Goal: Check status: Check status

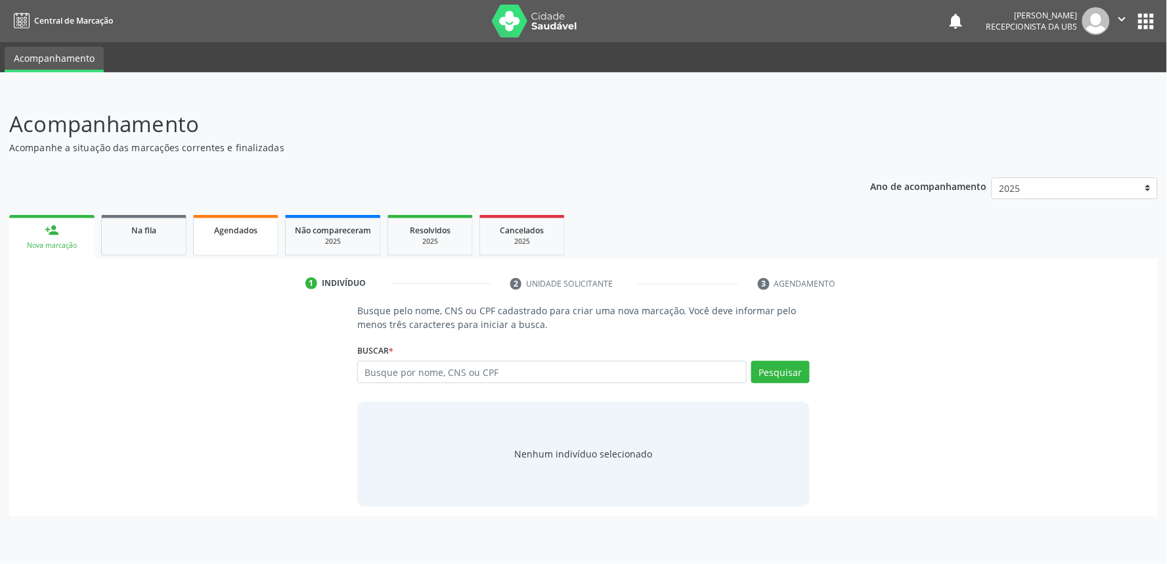
click at [250, 228] on span "Agendados" at bounding box center [235, 230] width 43 height 11
click at [229, 240] on link "Agendados" at bounding box center [235, 235] width 85 height 41
select select "9"
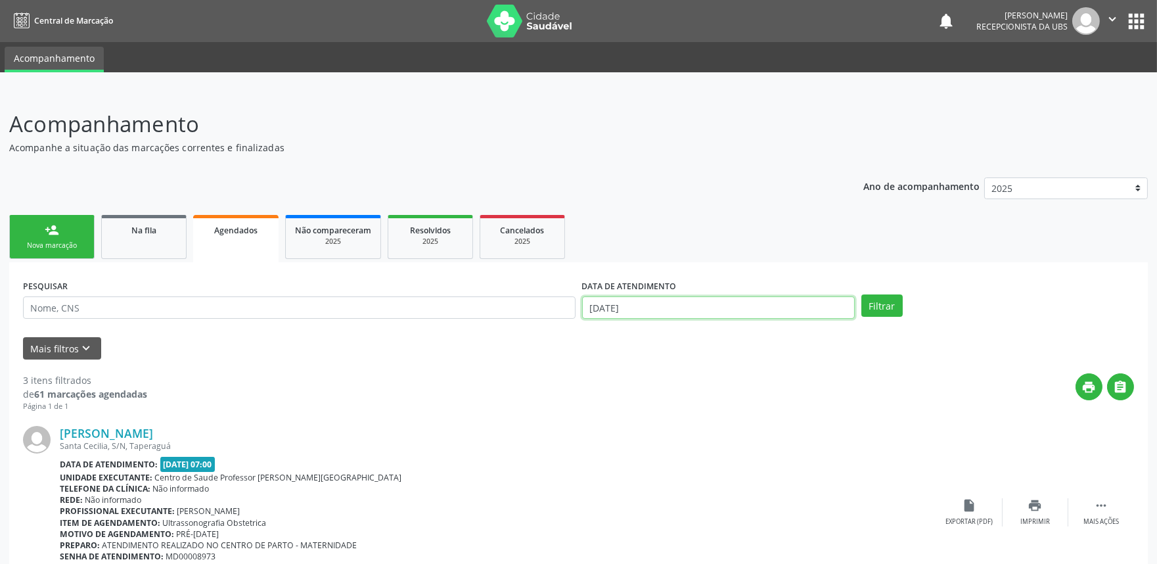
click at [724, 312] on body "Central de Marcação notifications [PERSON_NAME] Recepcionista da UBS  Configur…" at bounding box center [578, 282] width 1157 height 564
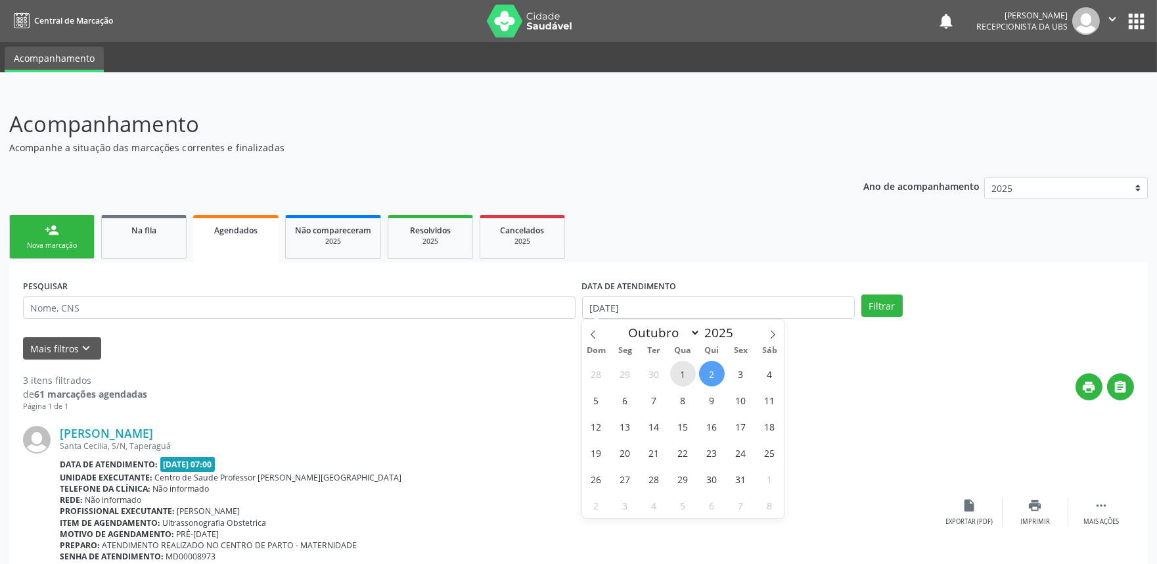
click at [680, 374] on span "1" at bounding box center [683, 374] width 26 height 26
type input "[DATE]"
click at [772, 332] on icon at bounding box center [772, 334] width 9 height 9
select select "10"
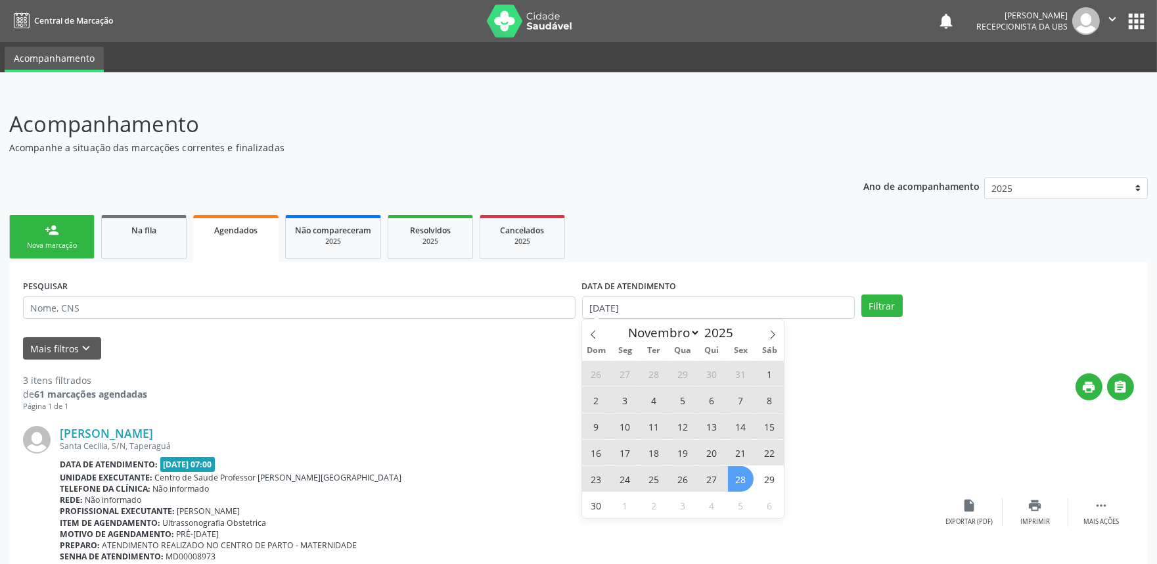
click at [745, 476] on span "28" at bounding box center [741, 479] width 26 height 26
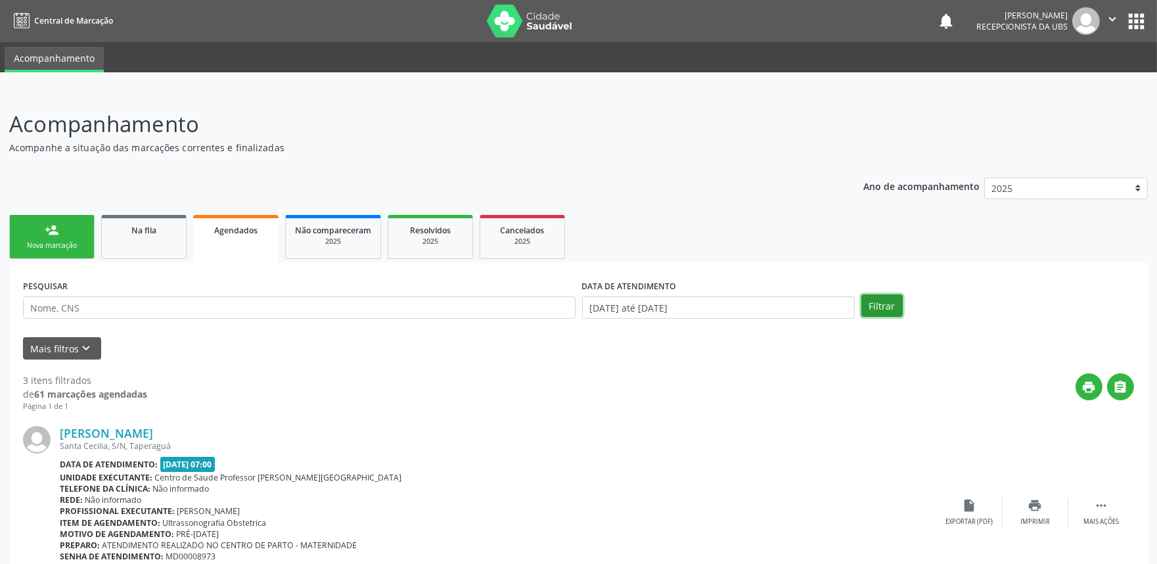
click at [877, 294] on button "Filtrar" at bounding box center [881, 305] width 41 height 22
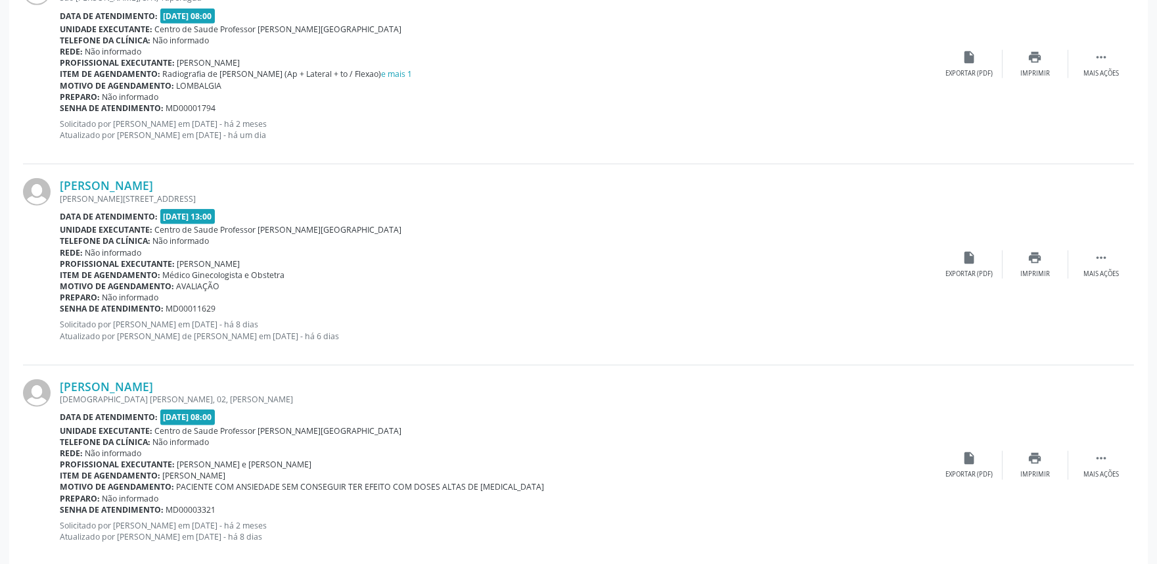
scroll to position [2917, 0]
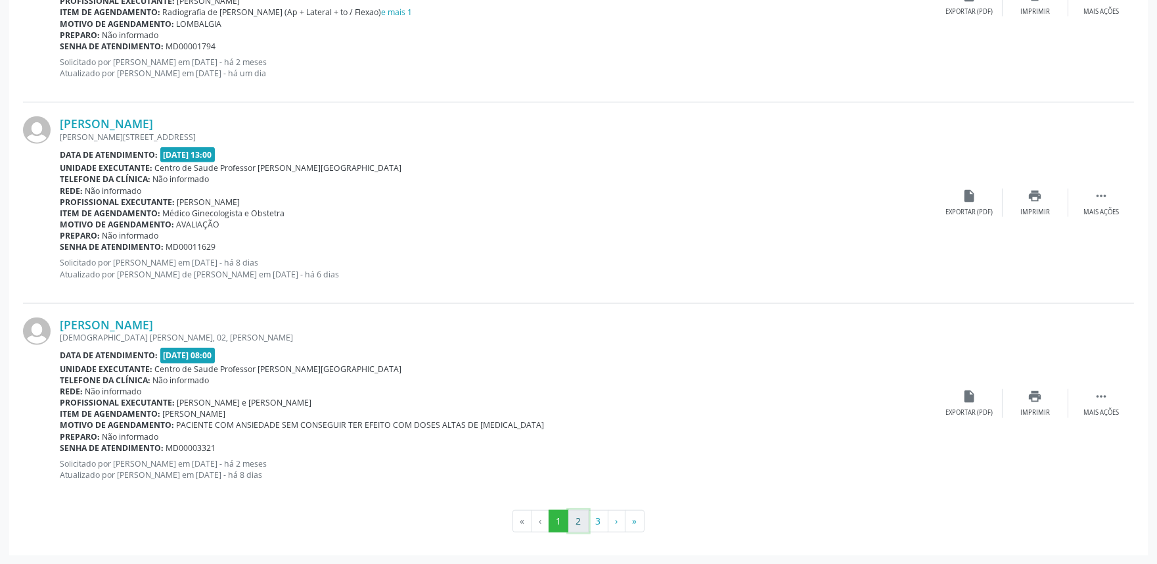
click at [573, 523] on button "2" at bounding box center [578, 521] width 20 height 22
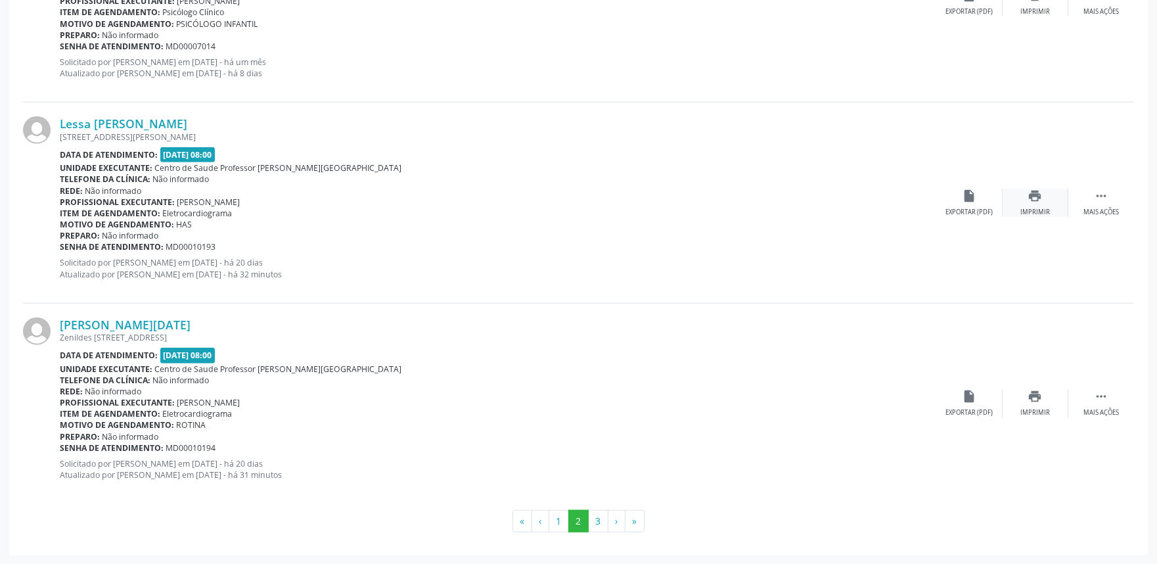
click at [1042, 204] on div "print Imprimir" at bounding box center [1035, 203] width 66 height 28
click at [129, 105] on div "Lessa Maria de Melo Rua Barnabe Toledo, 69, Taperagua Data de atendimento: 08/1…" at bounding box center [578, 202] width 1111 height 200
click at [132, 116] on link "Lessa Maria de Melo" at bounding box center [123, 123] width 127 height 14
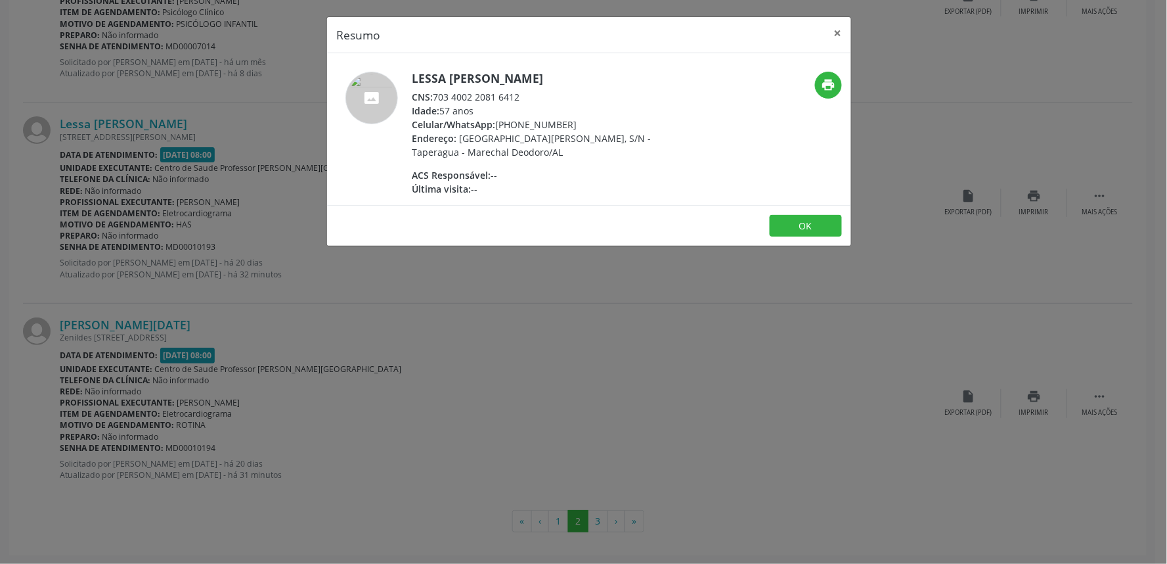
drag, startPoint x: 437, startPoint y: 94, endPoint x: 525, endPoint y: 95, distance: 88.7
click at [525, 95] on div "CNS: 703 4002 2081 6412" at bounding box center [540, 97] width 256 height 14
copy div "703 4002 2081 6412"
click at [828, 81] on icon "print" at bounding box center [828, 85] width 14 height 14
click at [1019, 275] on div "Resumo × Lessa Maria de Melo CNS: 703 4002 2081 6412 Idade: 57 anos Celular/Wha…" at bounding box center [583, 282] width 1167 height 564
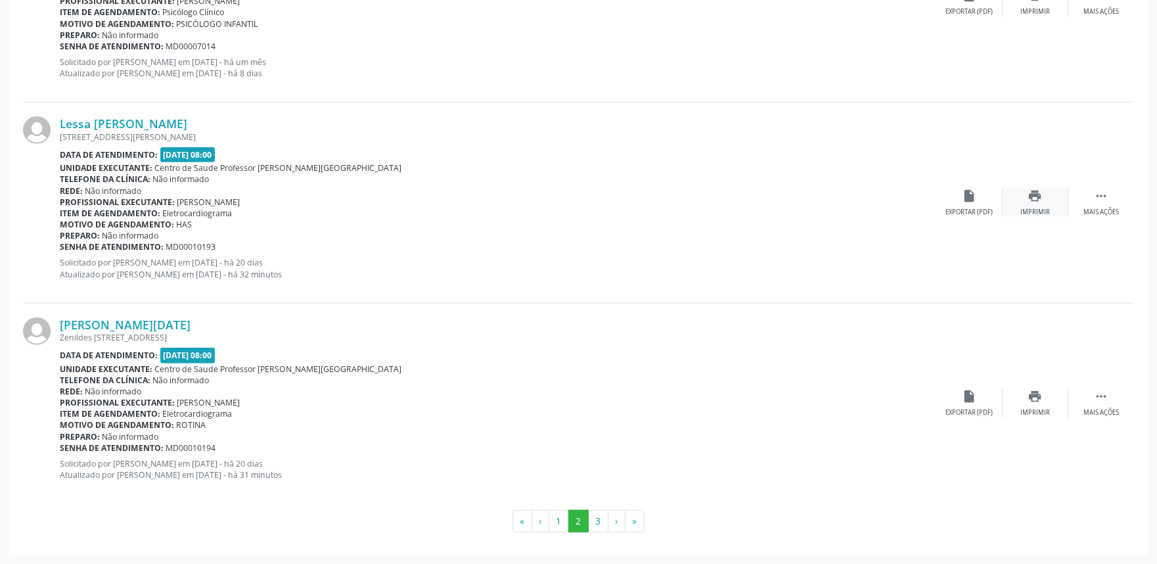
click at [1044, 193] on div "print Imprimir" at bounding box center [1035, 203] width 66 height 28
click at [190, 317] on link "Vera Lucia Santos da Silva Correntes" at bounding box center [125, 324] width 131 height 14
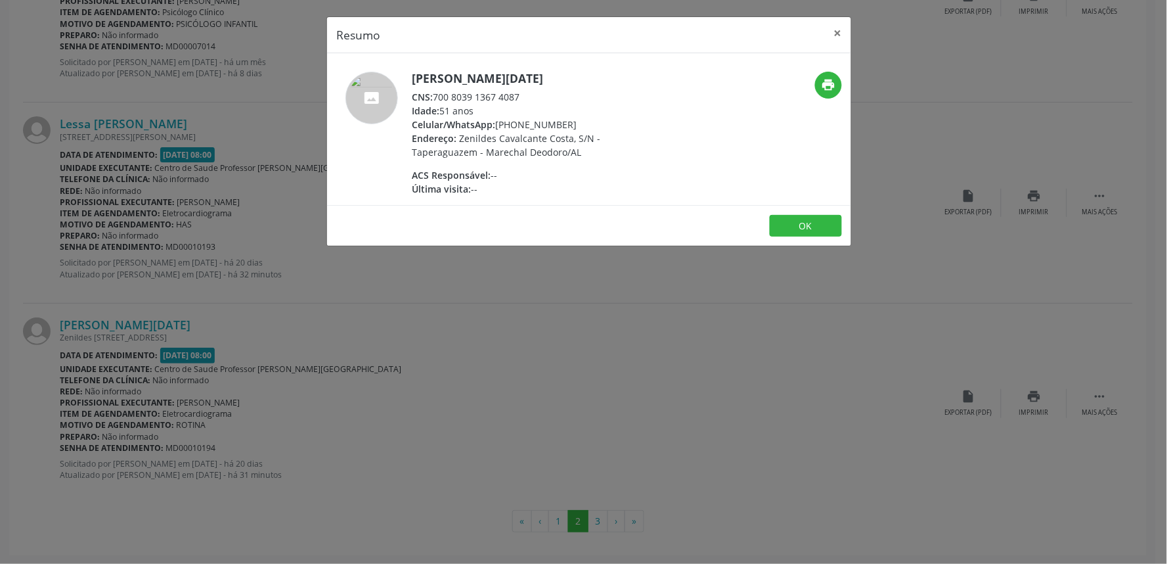
drag, startPoint x: 435, startPoint y: 97, endPoint x: 525, endPoint y: 102, distance: 90.1
click at [525, 102] on div "CNS: 700 8039 1367 4087" at bounding box center [540, 97] width 256 height 14
copy div "700 8039 1367 4087"
click at [698, 426] on div "Resumo × Vera Lucia Santos da Silva Correntes CNS: 700 8039 1367 4087 Idade: 51…" at bounding box center [583, 282] width 1167 height 564
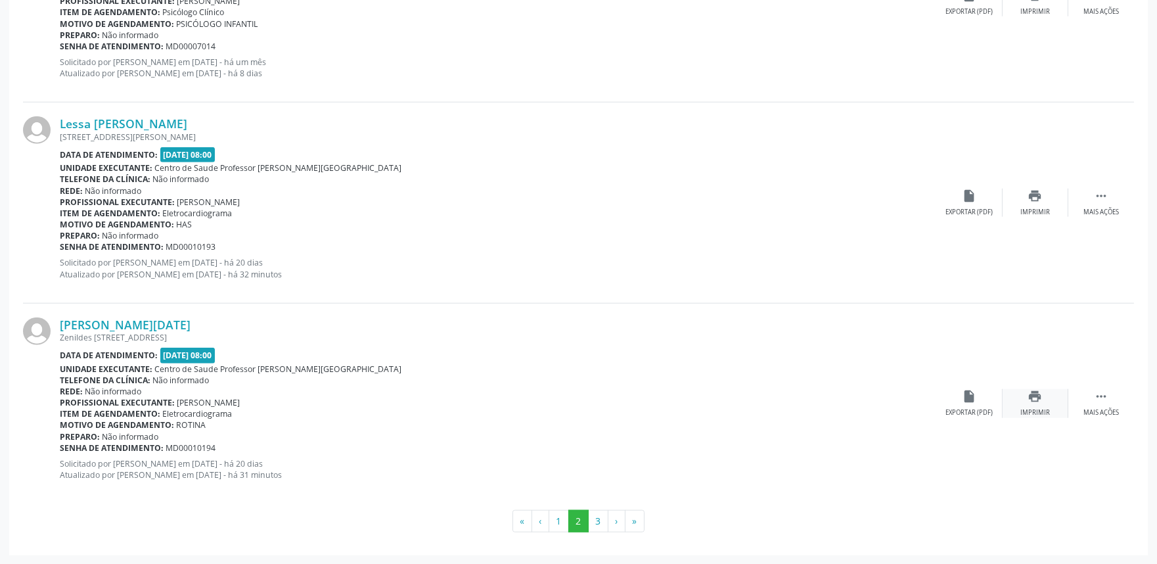
click at [1027, 395] on div "print Imprimir" at bounding box center [1035, 403] width 66 height 28
click at [602, 520] on button "3" at bounding box center [598, 521] width 20 height 22
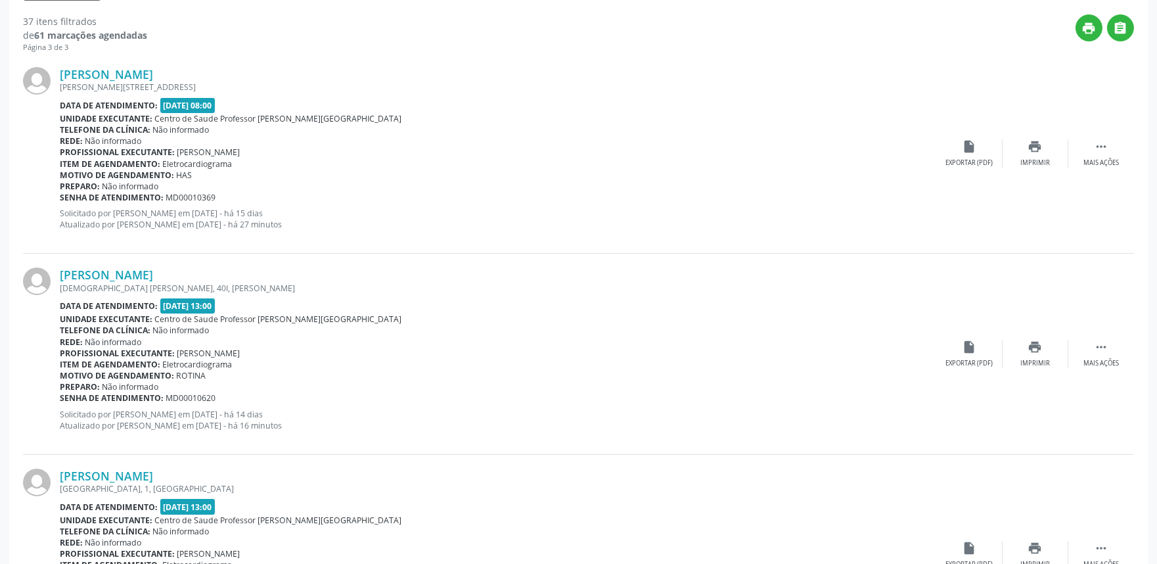
scroll to position [362, 0]
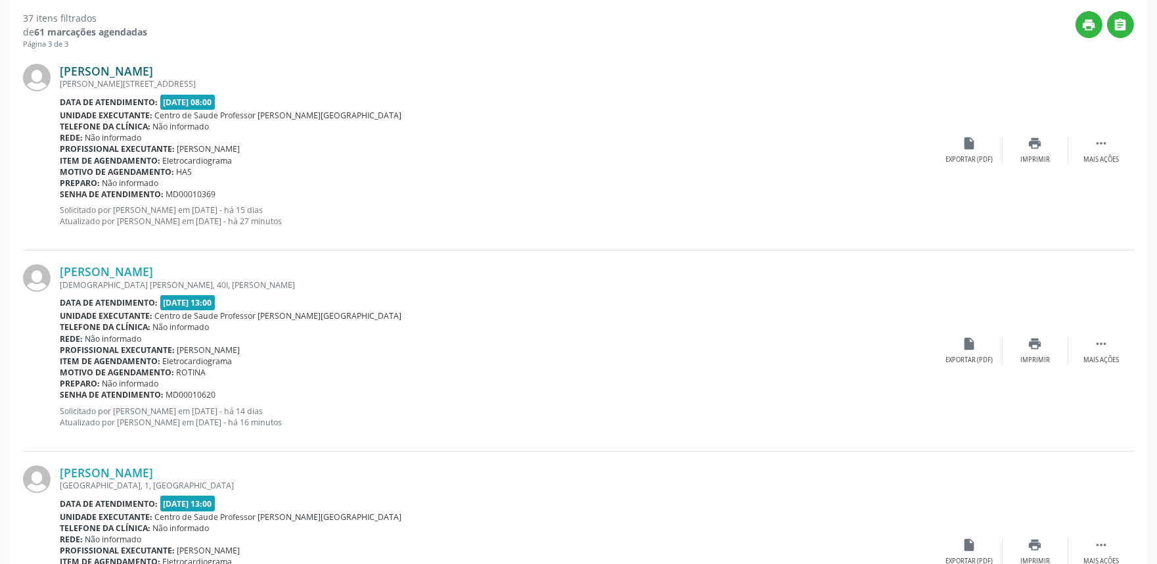
click at [139, 75] on link "Cicero Lima dos Santos" at bounding box center [106, 71] width 93 height 14
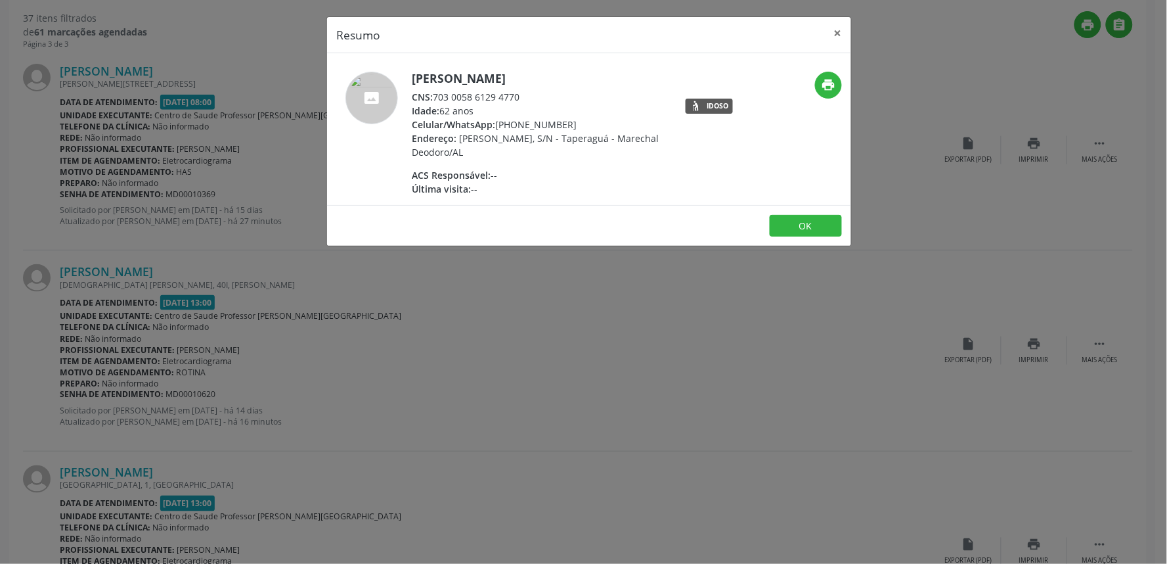
drag, startPoint x: 435, startPoint y: 95, endPoint x: 526, endPoint y: 99, distance: 91.4
click at [526, 99] on div "CNS: 703 0058 6129 4770" at bounding box center [540, 97] width 256 height 14
copy div "703 0058 6129 4770"
click at [658, 414] on div "Resumo × Cicero Lima dos Santos CNS: 703 0058 6129 4770 Idade: 62 anos Celular/…" at bounding box center [583, 282] width 1167 height 564
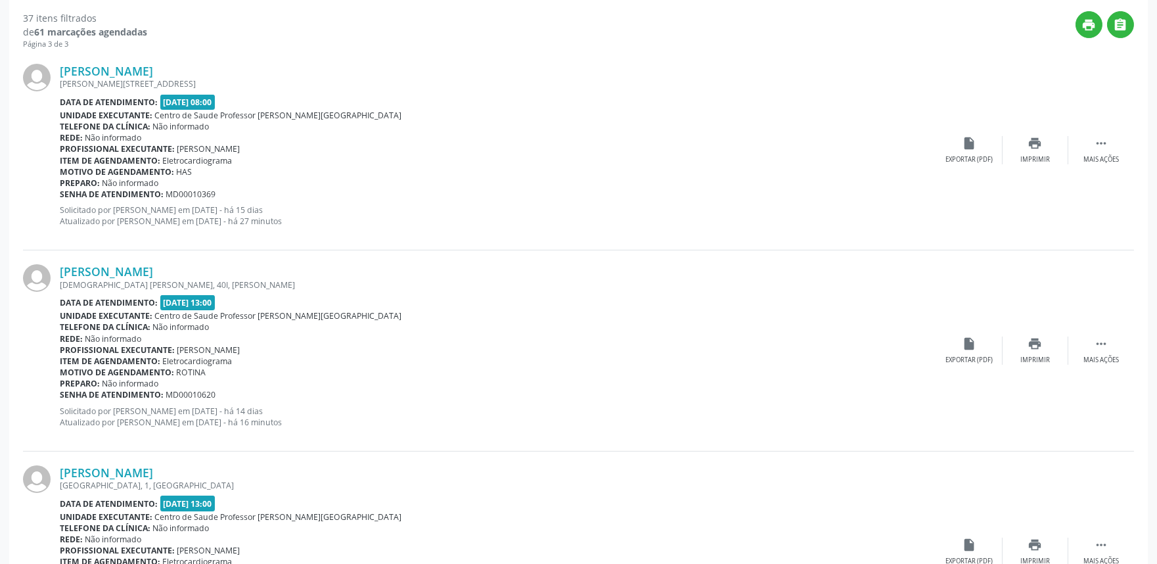
click at [1028, 133] on div "Cicero Lima dos Santos Henrique Costa, 92, Taperaguá Data de atendimento: 08/10…" at bounding box center [578, 150] width 1111 height 200
click at [1035, 145] on icon "print" at bounding box center [1035, 143] width 14 height 14
click at [153, 272] on link "Eliane Batista de Luna" at bounding box center [106, 271] width 93 height 14
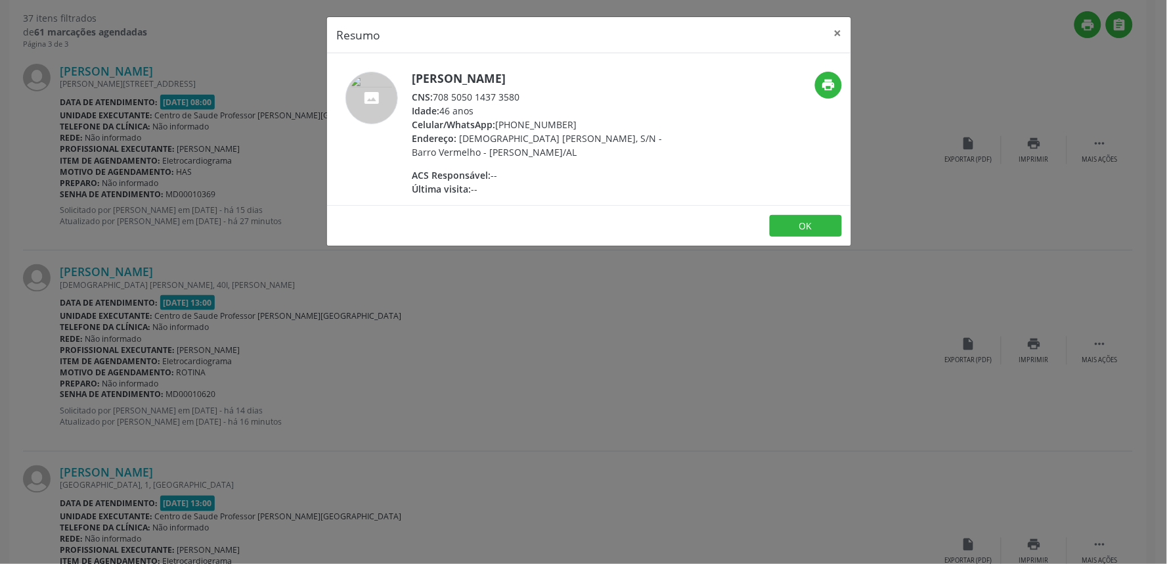
drag, startPoint x: 435, startPoint y: 94, endPoint x: 536, endPoint y: 101, distance: 101.4
click at [536, 101] on div "CNS: 708 5050 1437 3580" at bounding box center [540, 97] width 256 height 14
copy div "708 5050 1437 3580"
click at [784, 359] on div "Resumo × Eliane Batista de Luna CNS: 708 5050 1437 3580 Idade: 46 anos Celular/…" at bounding box center [583, 282] width 1167 height 564
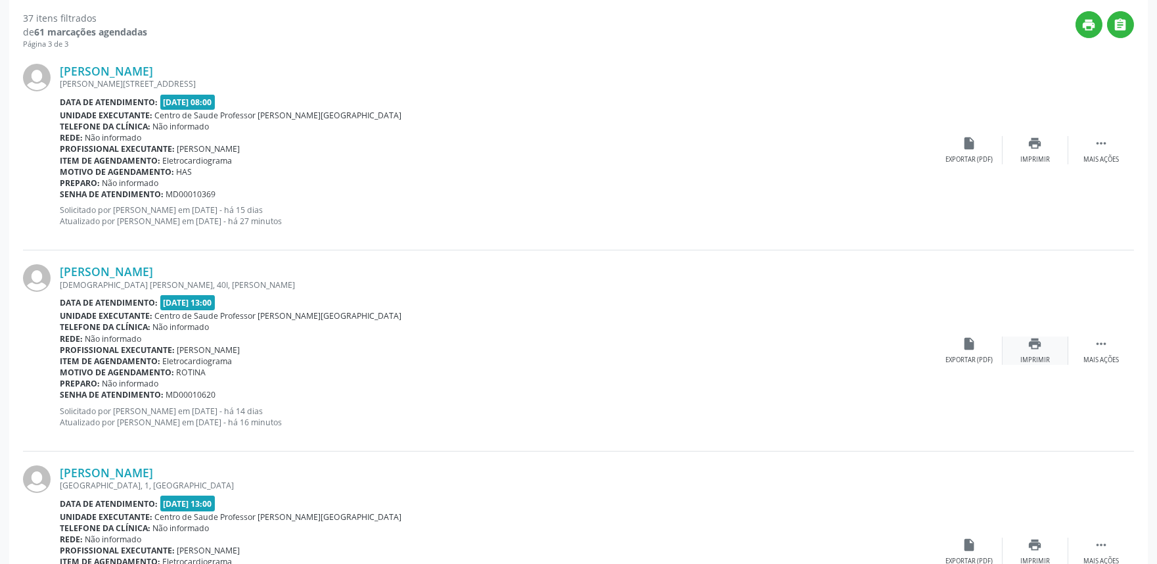
click at [1036, 349] on icon "print" at bounding box center [1035, 343] width 14 height 14
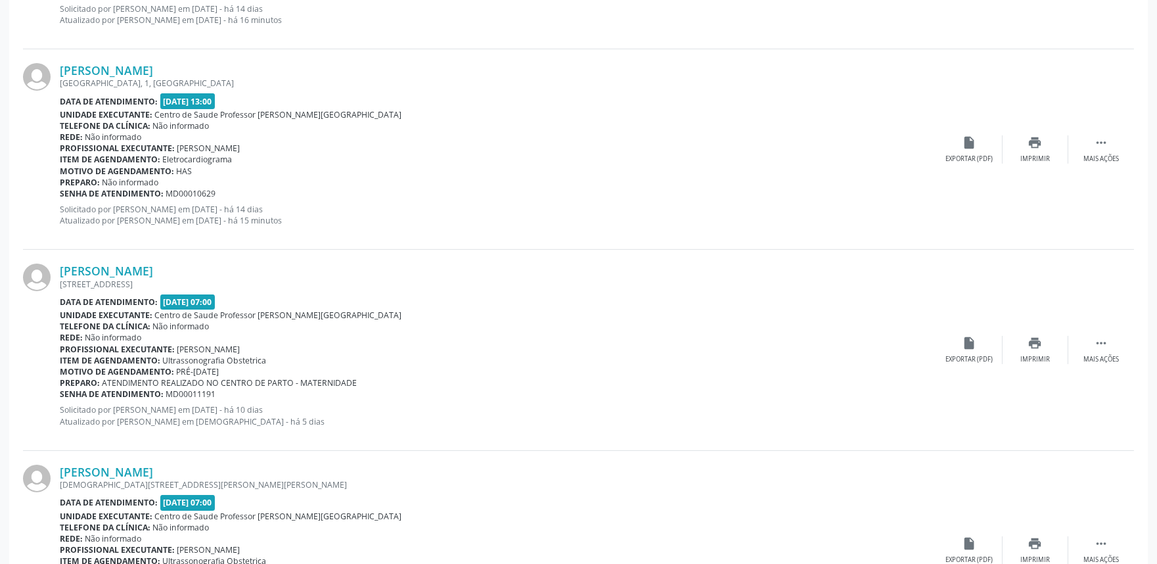
scroll to position [774, 0]
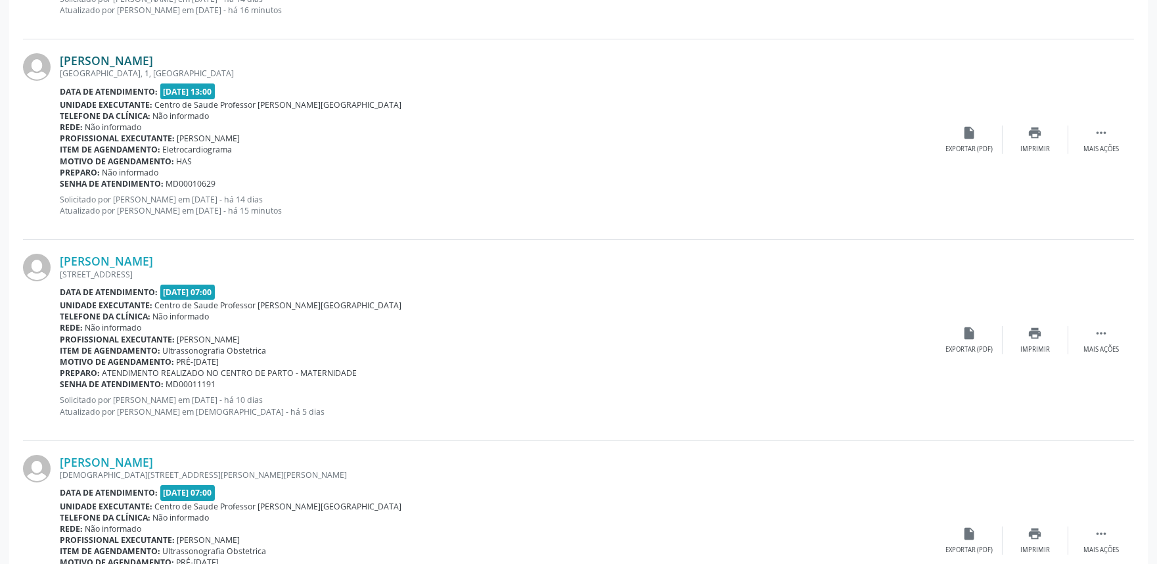
click at [128, 56] on link "Maria Jose dos Santos" at bounding box center [106, 60] width 93 height 14
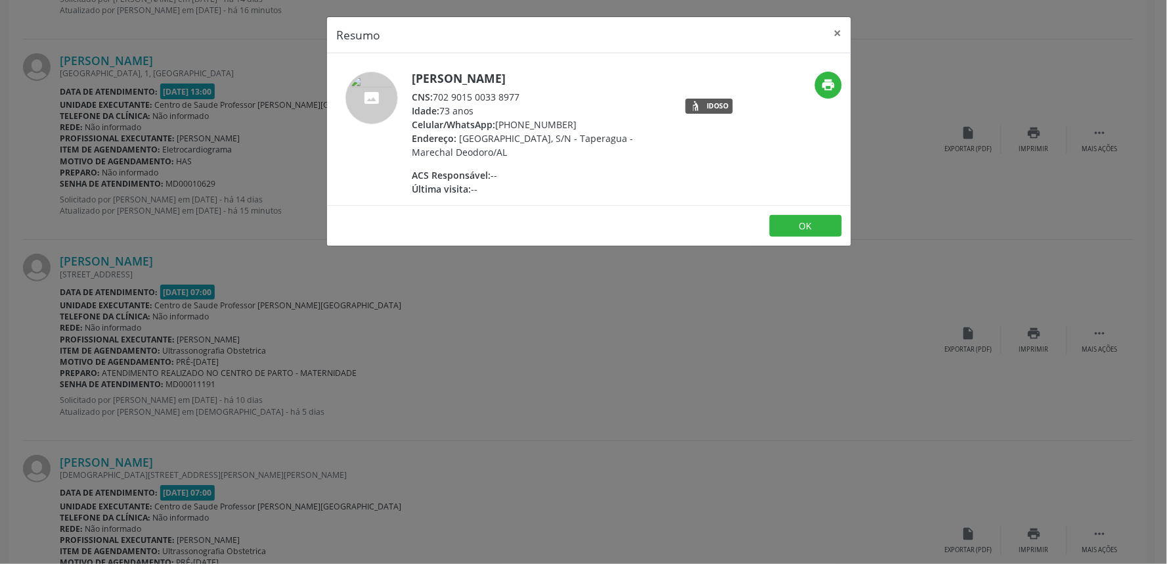
drag, startPoint x: 435, startPoint y: 97, endPoint x: 529, endPoint y: 99, distance: 93.9
click at [529, 99] on div "CNS: 702 9015 0033 8977" at bounding box center [540, 97] width 256 height 14
copy div "702 9015 0033 8977"
click at [1028, 129] on div "Resumo × Maria Jose dos Santos CNS: 702 9015 0033 8977 Idade: 73 anos Celular/W…" at bounding box center [583, 282] width 1167 height 564
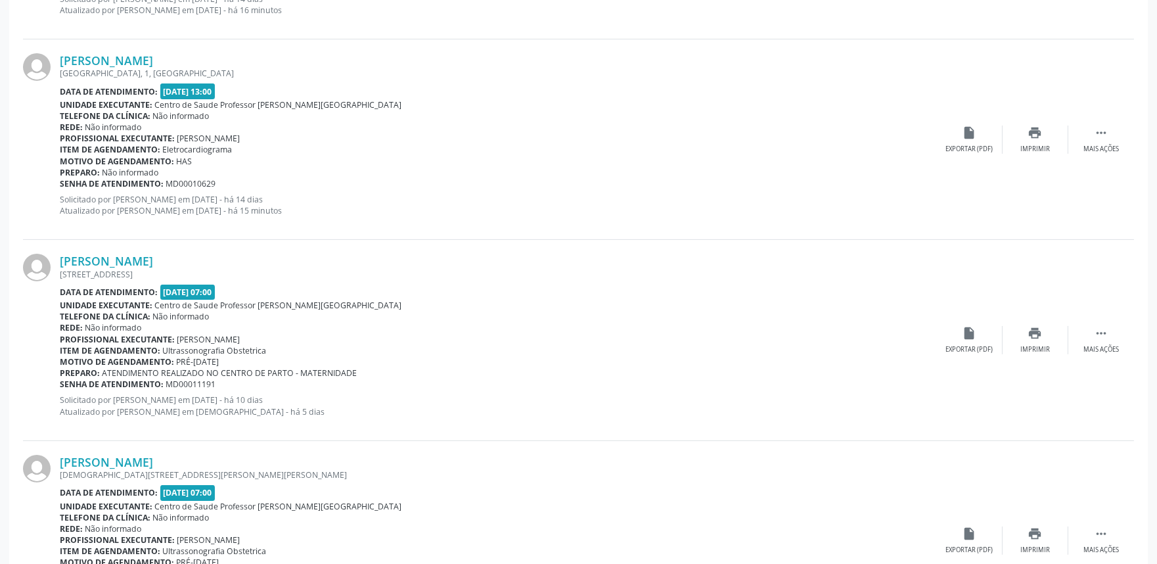
click at [1028, 129] on icon "print" at bounding box center [1035, 132] width 14 height 14
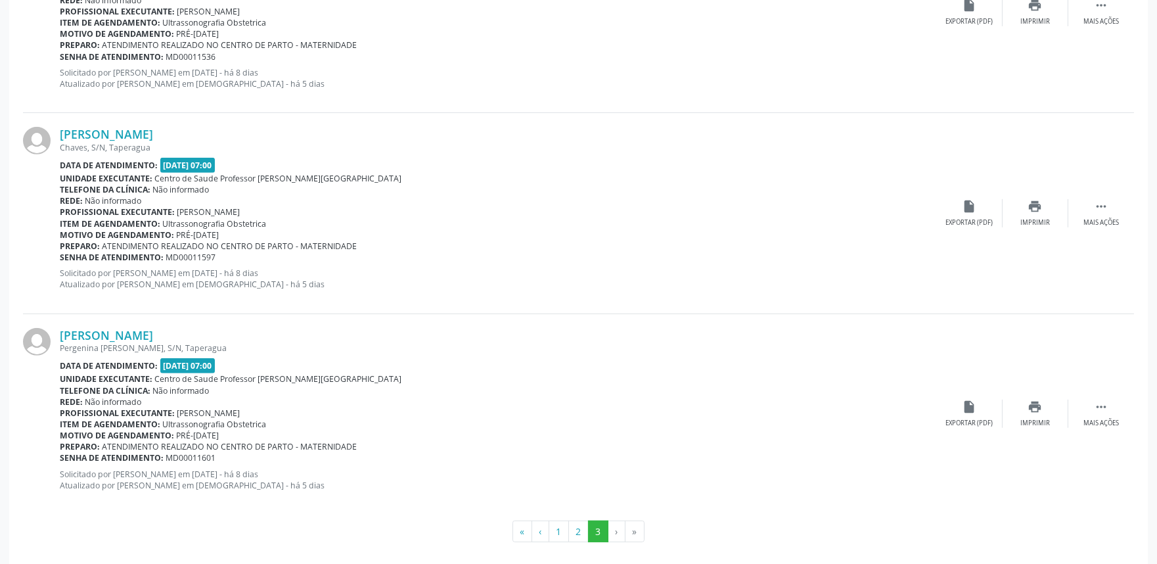
scroll to position [1312, 0]
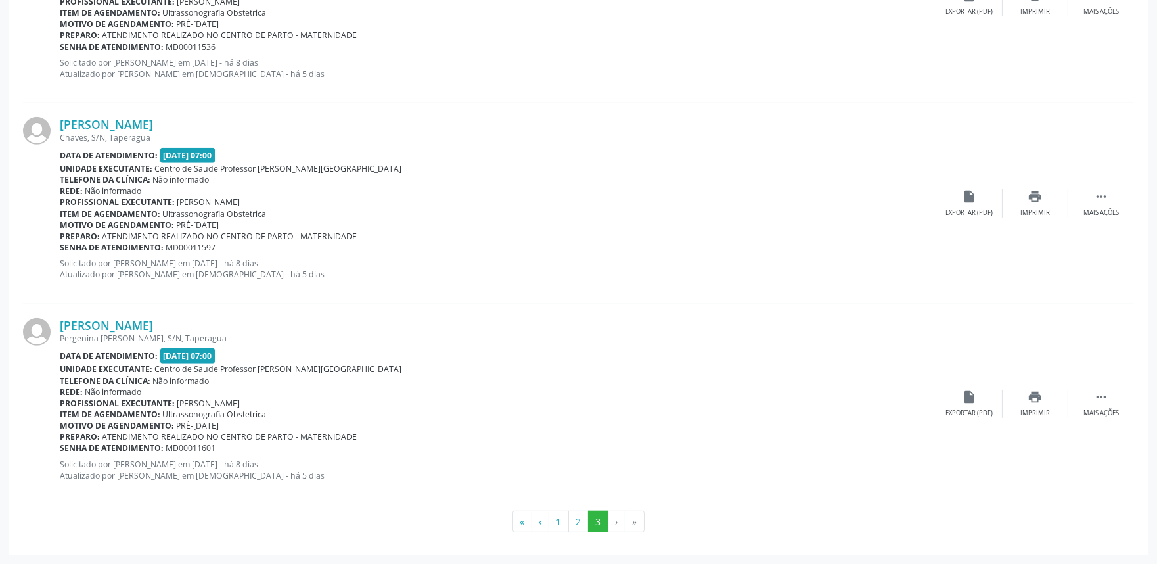
click at [611, 522] on li "›" at bounding box center [616, 521] width 17 height 22
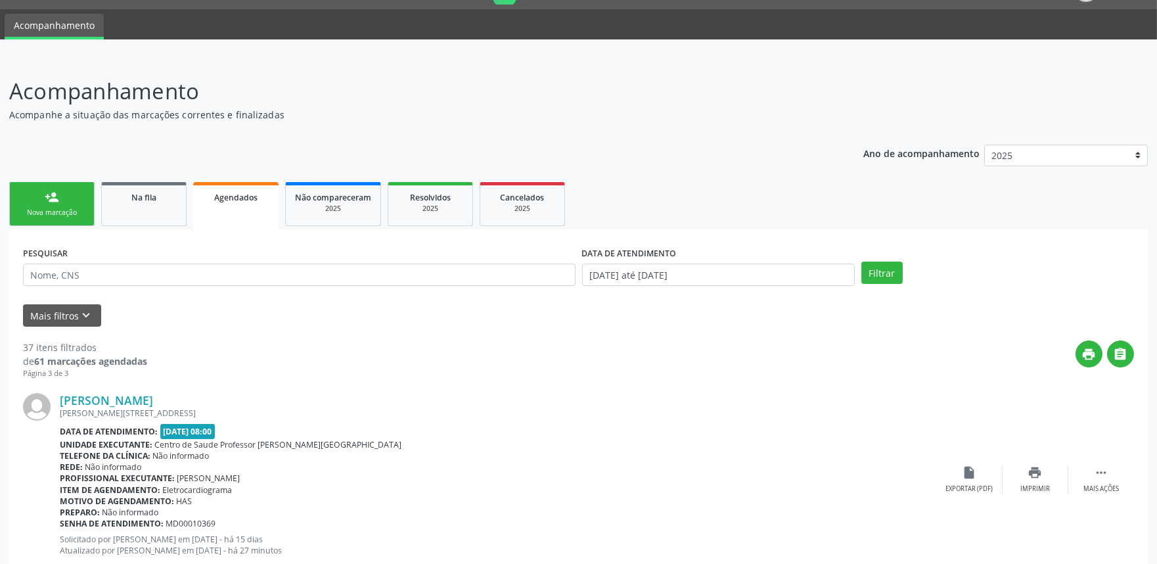
scroll to position [20, 0]
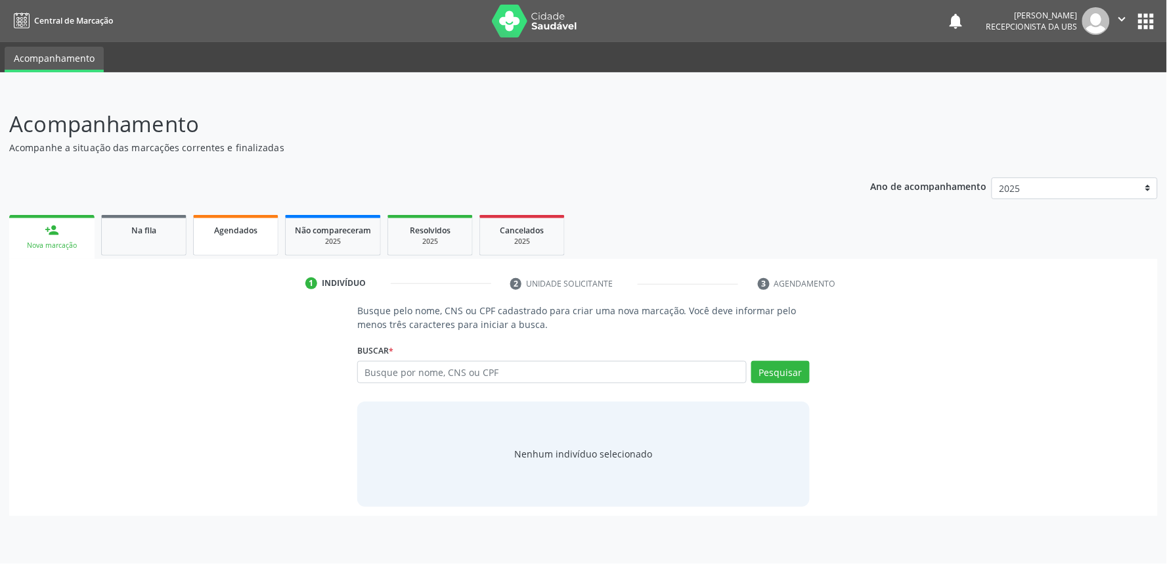
click at [240, 227] on span "Agendados" at bounding box center [235, 230] width 43 height 11
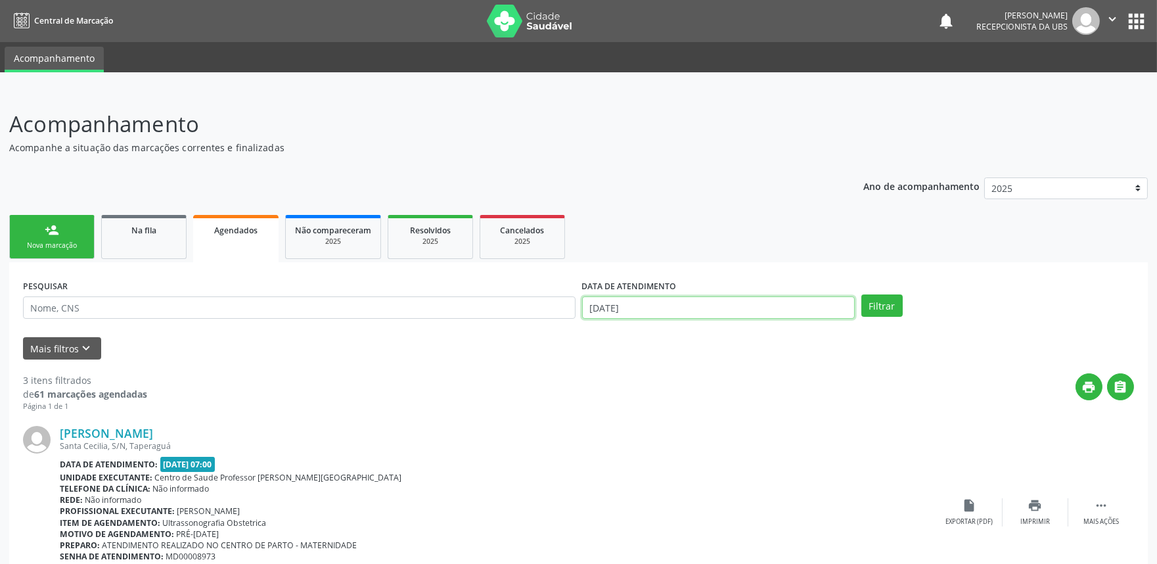
click at [685, 316] on input "[DATE]" at bounding box center [718, 307] width 273 height 22
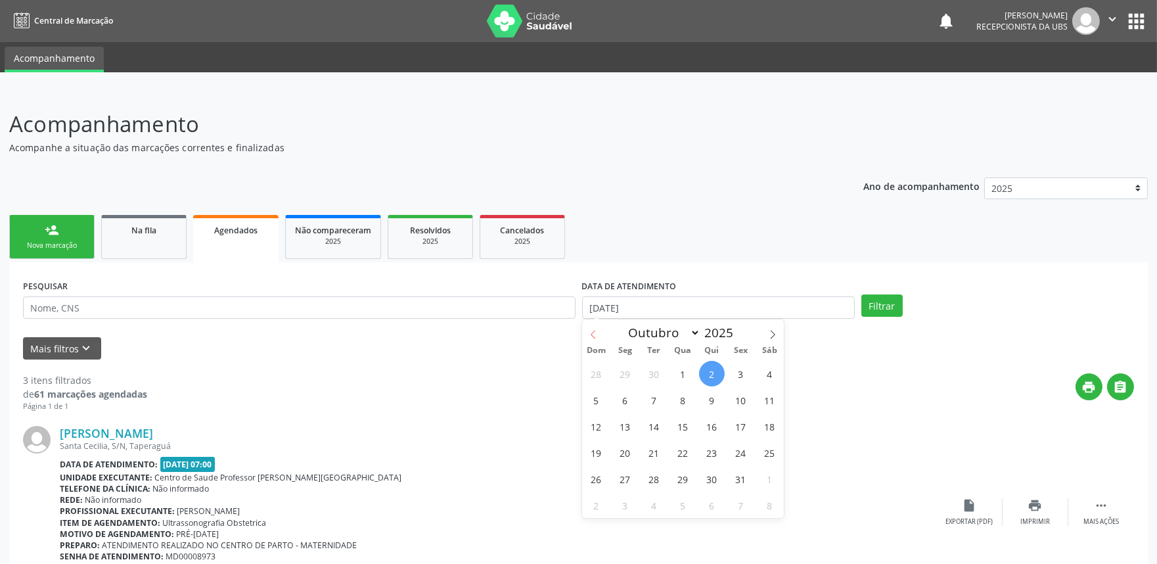
click at [598, 331] on span at bounding box center [593, 330] width 22 height 22
select select "8"
click at [622, 370] on span "1" at bounding box center [625, 374] width 26 height 26
type input "01/09/2025"
click at [773, 334] on icon at bounding box center [772, 334] width 9 height 9
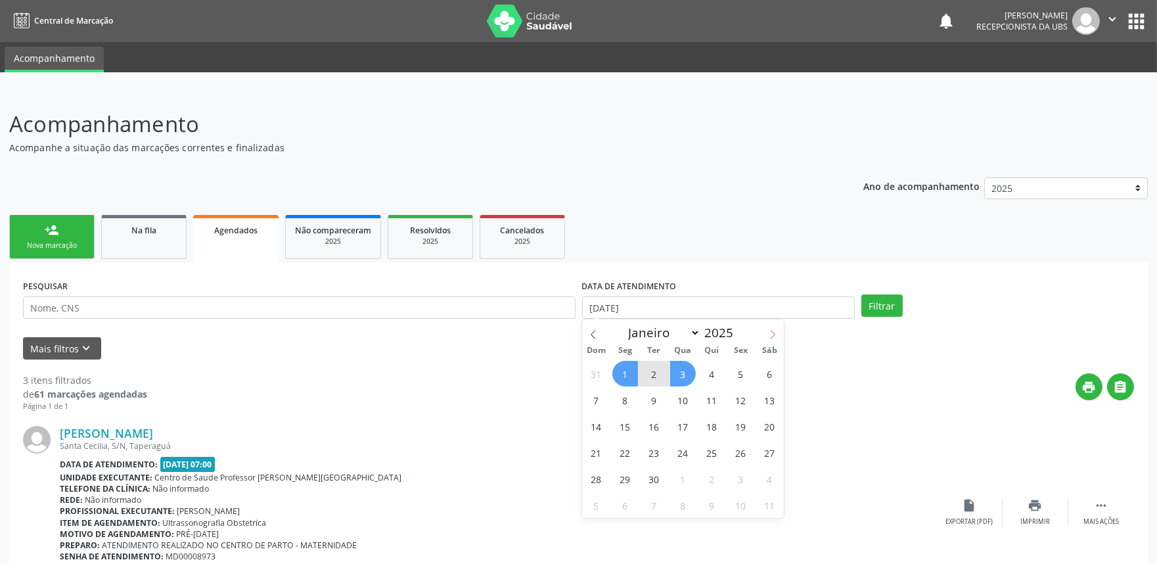
select select "9"
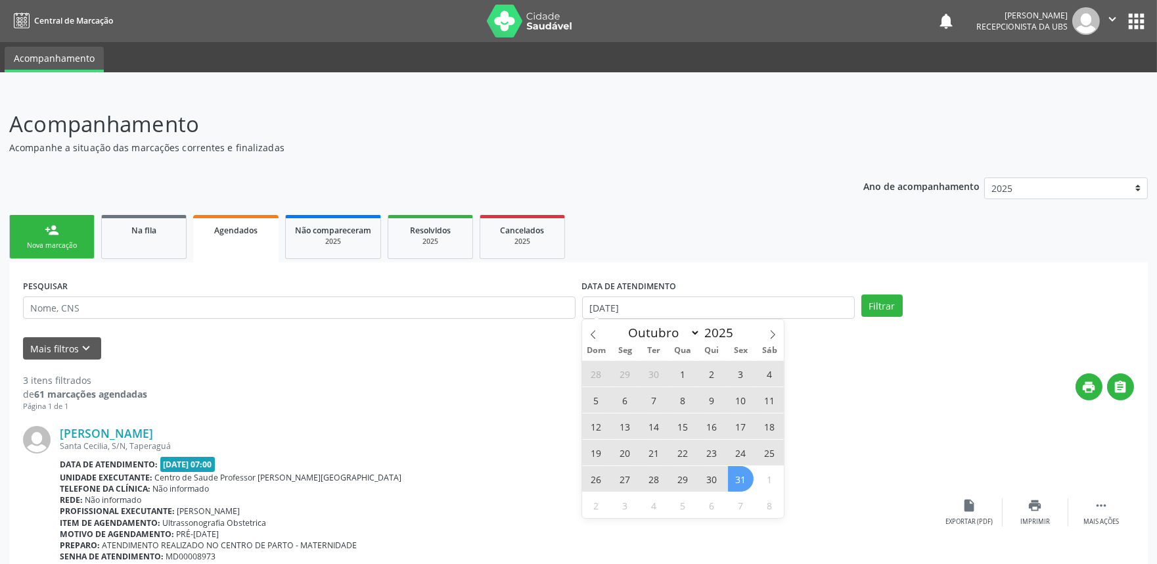
click at [742, 474] on span "31" at bounding box center [741, 479] width 26 height 26
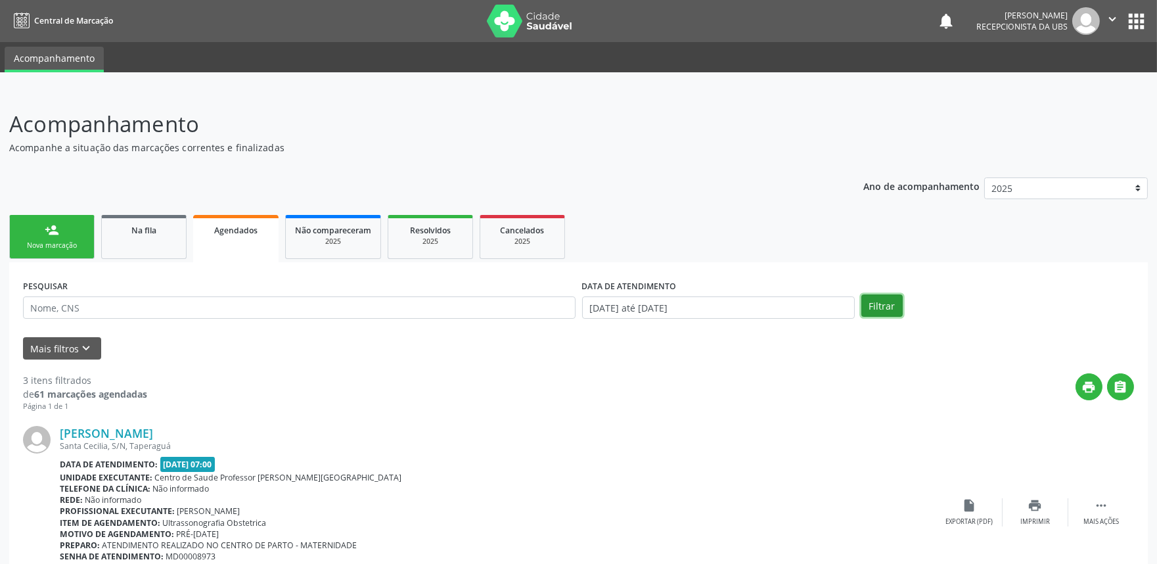
click at [880, 302] on button "Filtrar" at bounding box center [881, 305] width 41 height 22
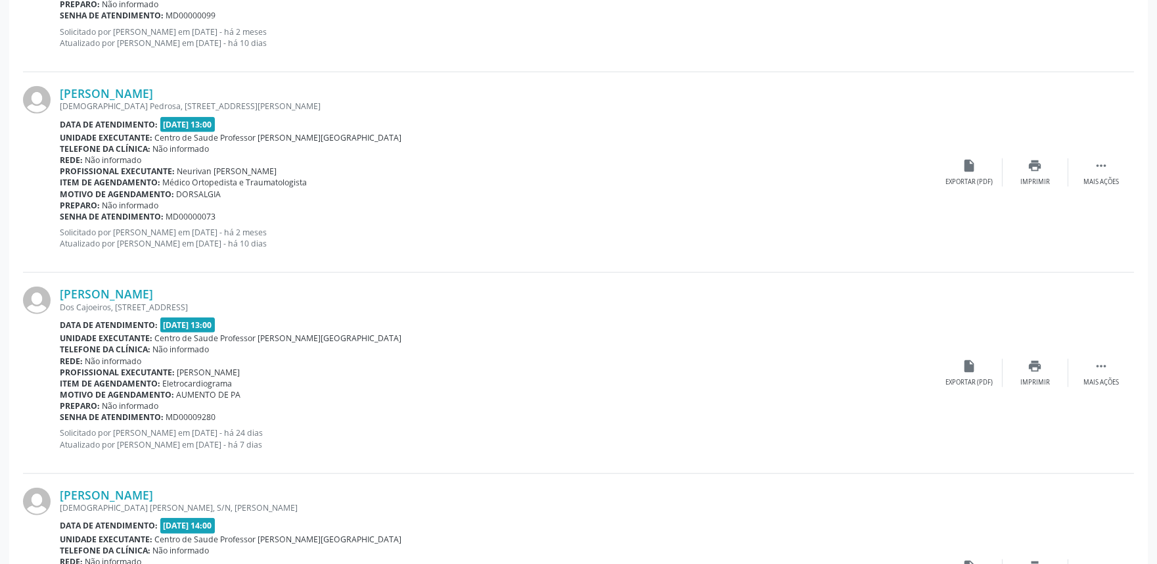
scroll to position [2917, 0]
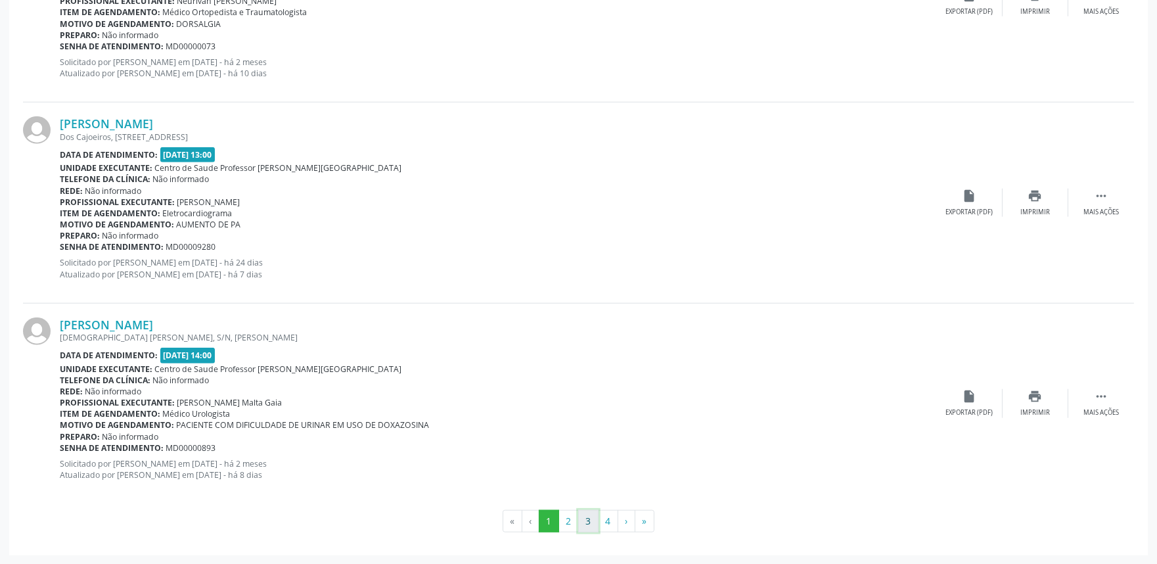
click at [585, 520] on button "3" at bounding box center [588, 521] width 20 height 22
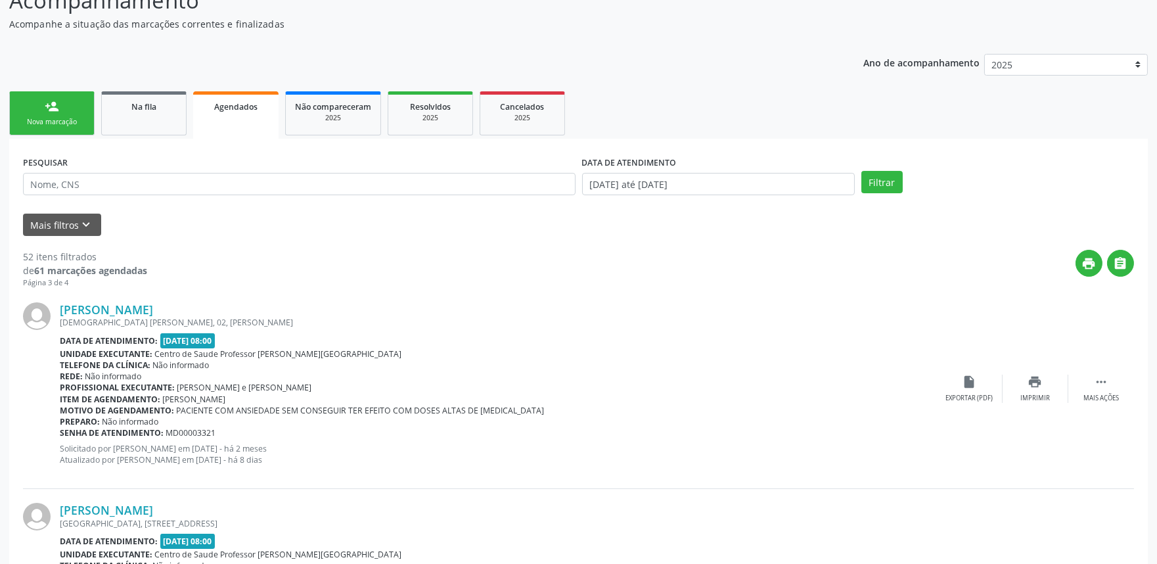
drag, startPoint x: 1118, startPoint y: 198, endPoint x: 1069, endPoint y: -56, distance: 258.3
click at [1069, 0] on html "Central de Marcação notifications Maria Samara da Silva Recepcionista da UBS  …" at bounding box center [578, 159] width 1157 height 564
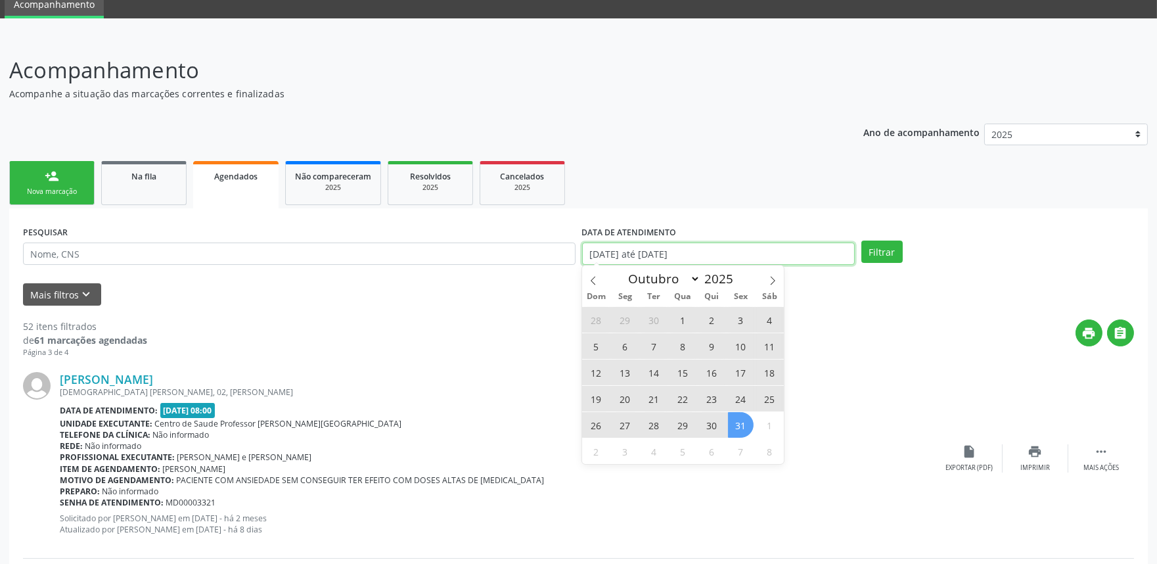
click at [778, 255] on input "01/09/2025 até 31/10/2025" at bounding box center [718, 253] width 273 height 22
click at [641, 322] on span "30" at bounding box center [654, 320] width 26 height 26
type input "30/09/2025"
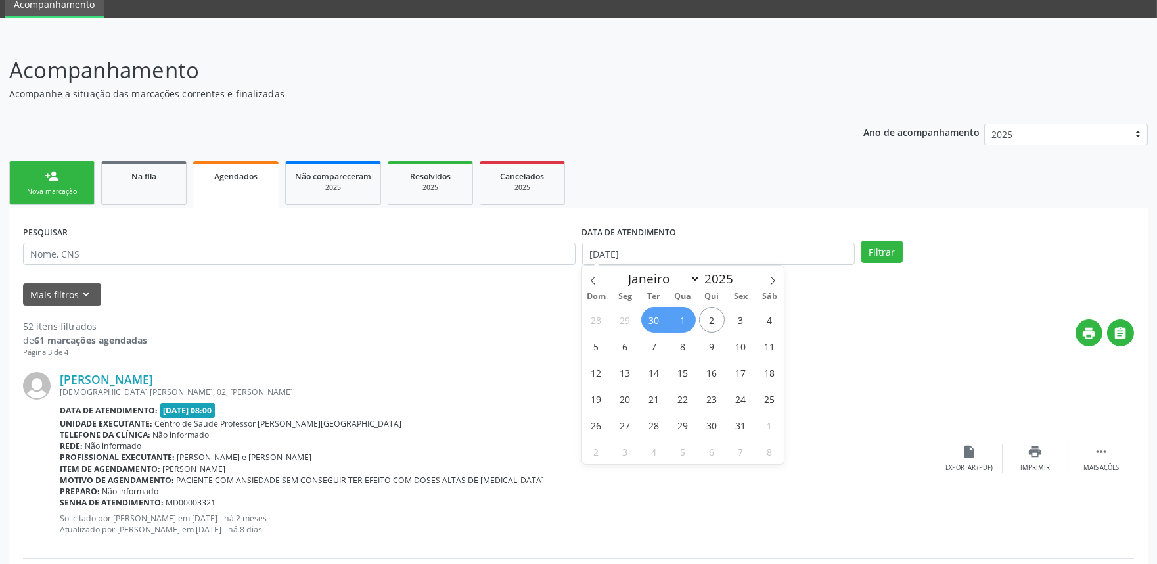
click at [677, 316] on span "1" at bounding box center [683, 320] width 26 height 26
select select "9"
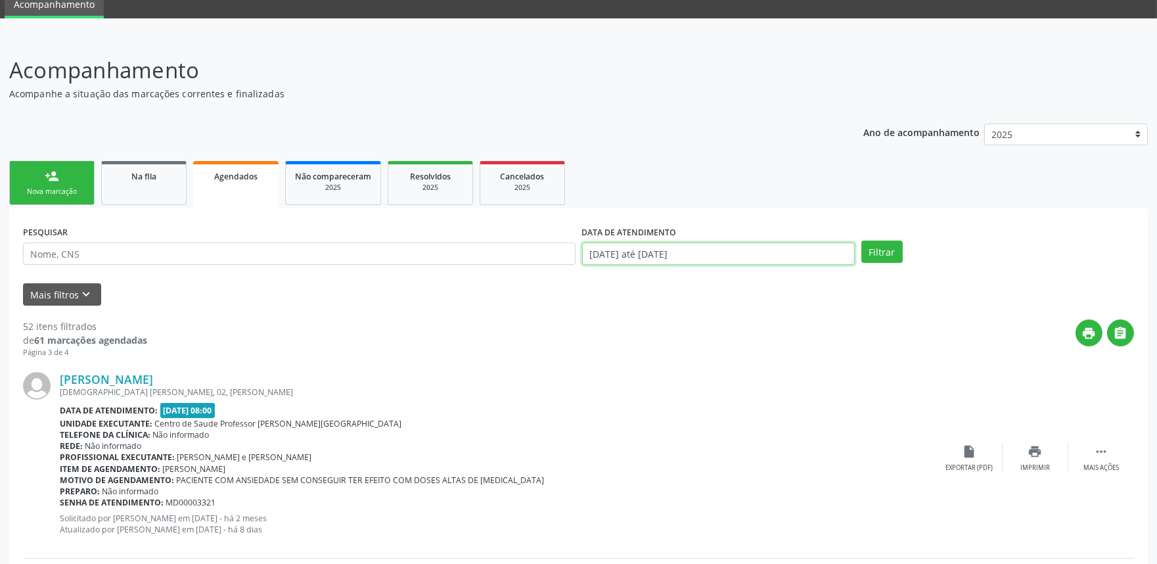
click at [745, 257] on input "30/09/2025 até 01/10/2025" at bounding box center [718, 253] width 273 height 22
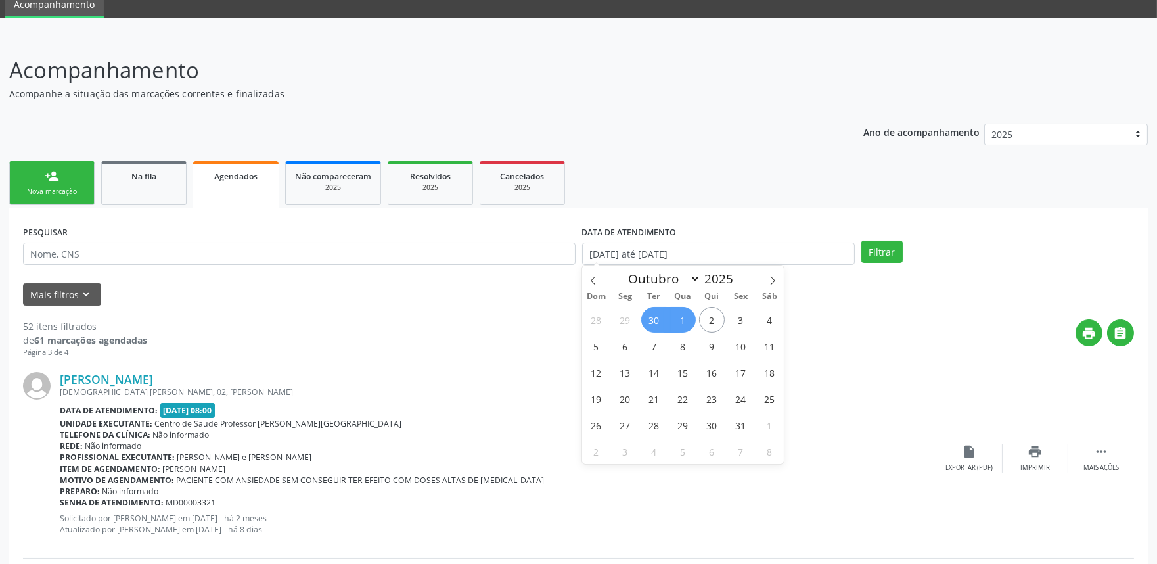
click at [683, 317] on span "1" at bounding box center [683, 320] width 26 height 26
type input "[DATE]"
click at [770, 277] on icon at bounding box center [772, 280] width 9 height 9
select select "10"
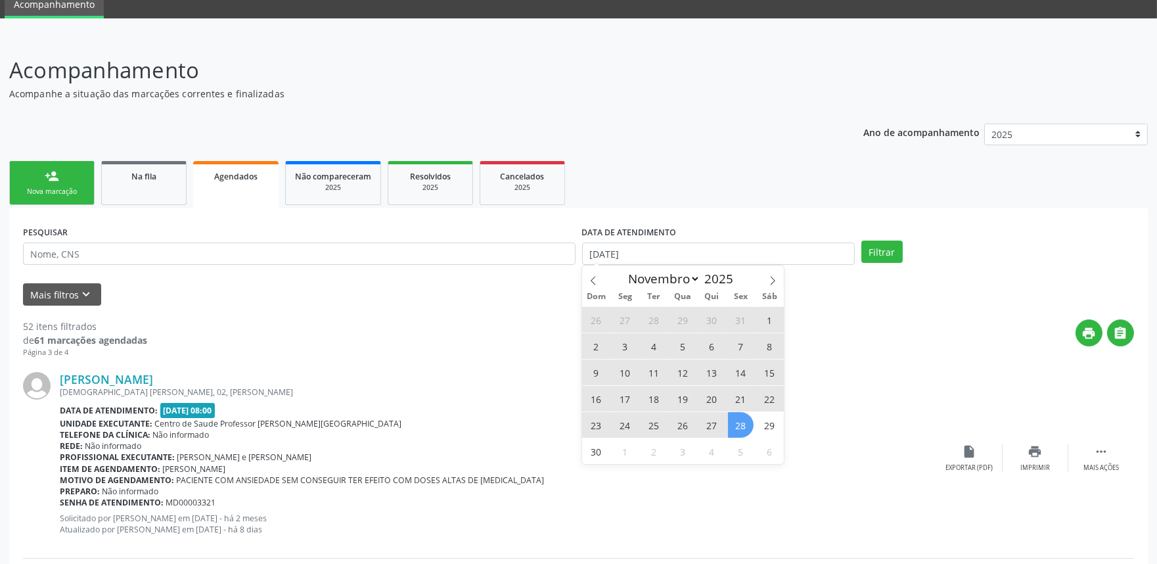
click at [736, 428] on span "28" at bounding box center [741, 425] width 26 height 26
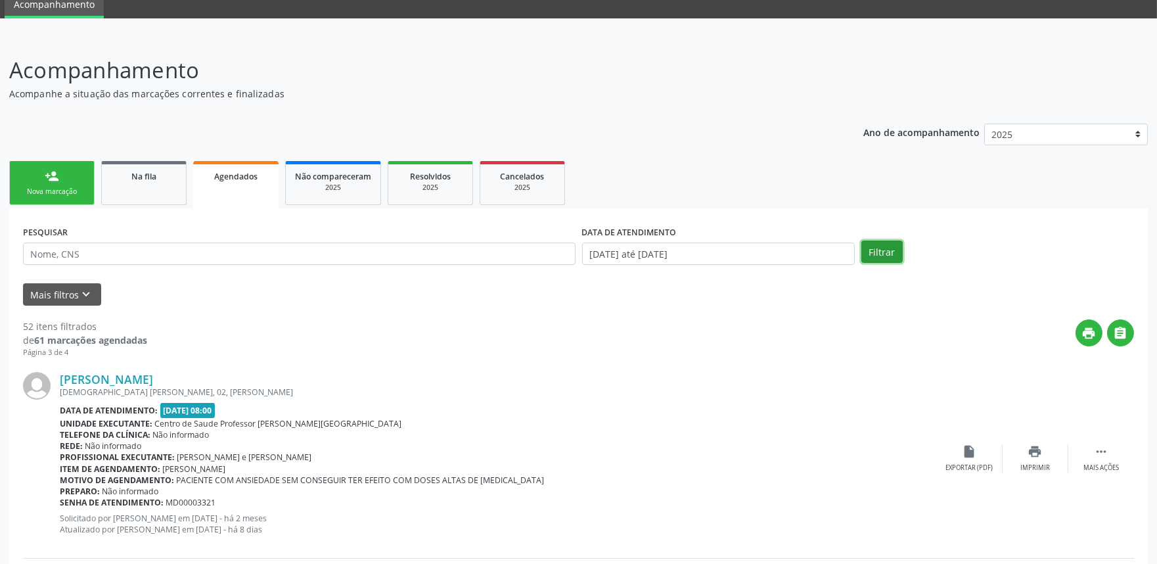
click at [881, 251] on button "Filtrar" at bounding box center [881, 251] width 41 height 22
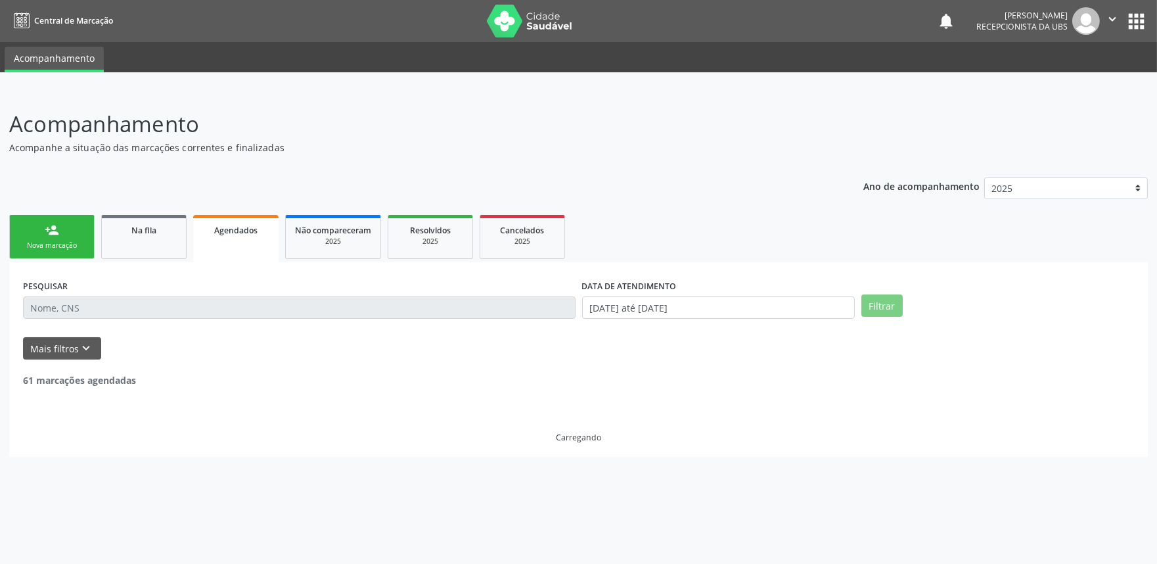
scroll to position [0, 0]
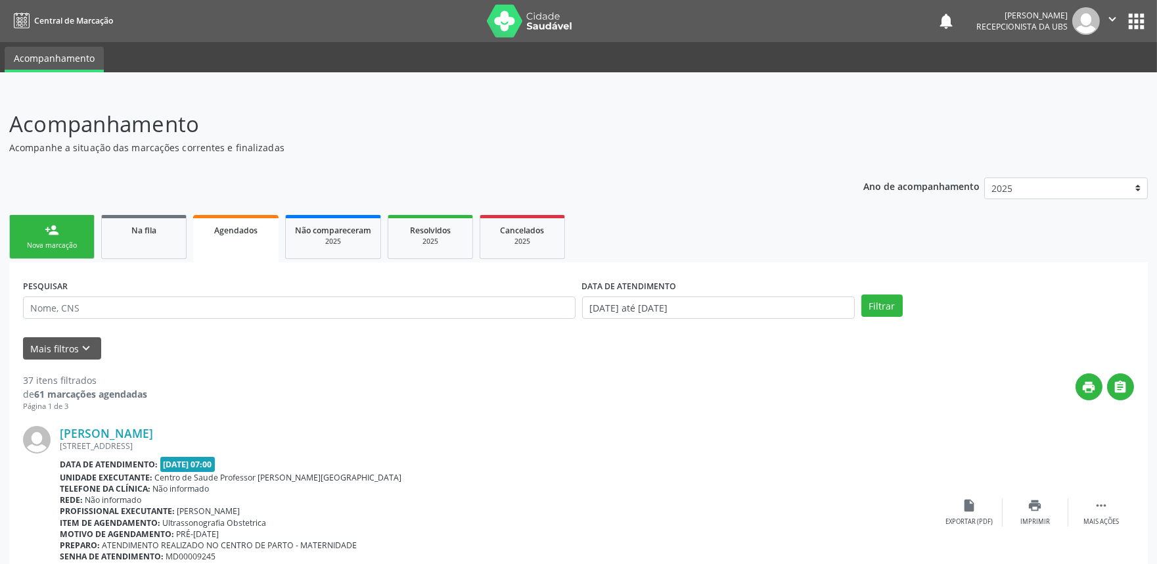
click at [1107, 14] on icon "" at bounding box center [1112, 19] width 14 height 14
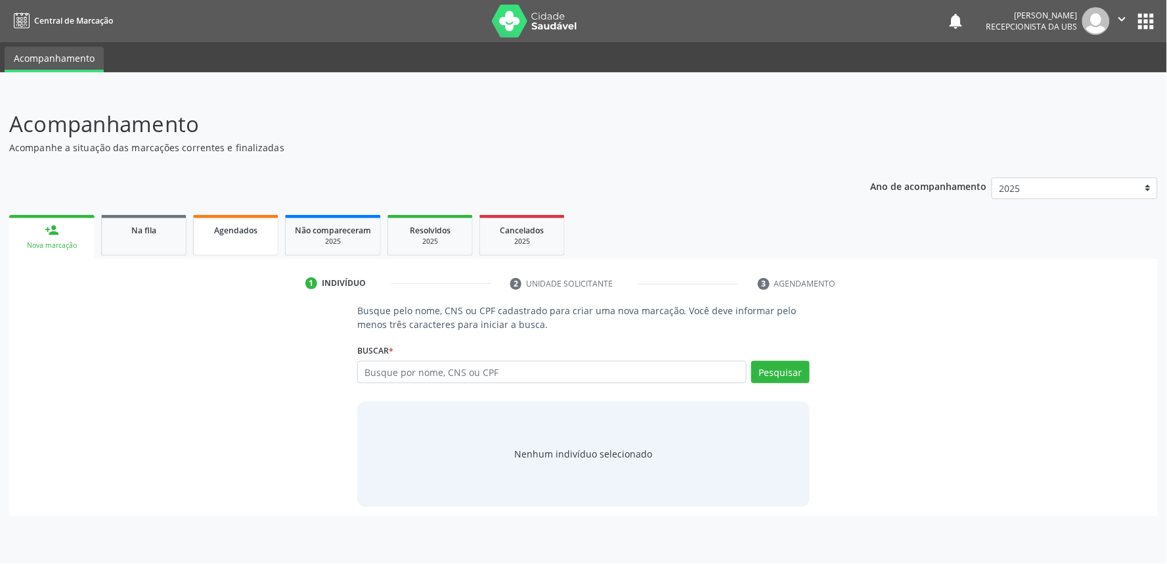
click at [225, 238] on link "Agendados" at bounding box center [235, 235] width 85 height 41
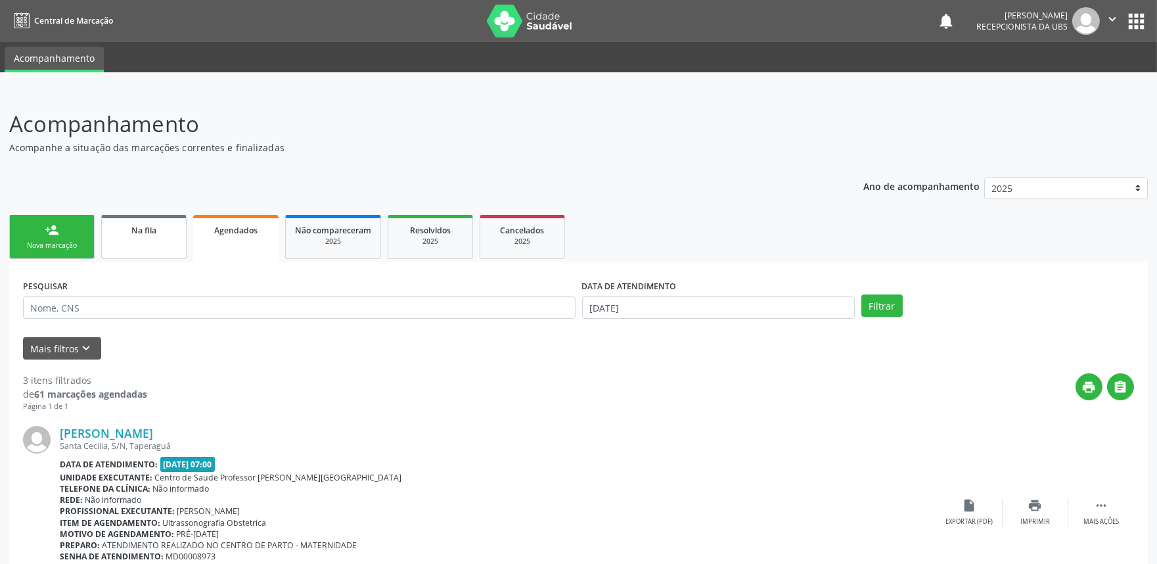
click at [136, 243] on link "Na fila" at bounding box center [143, 237] width 85 height 44
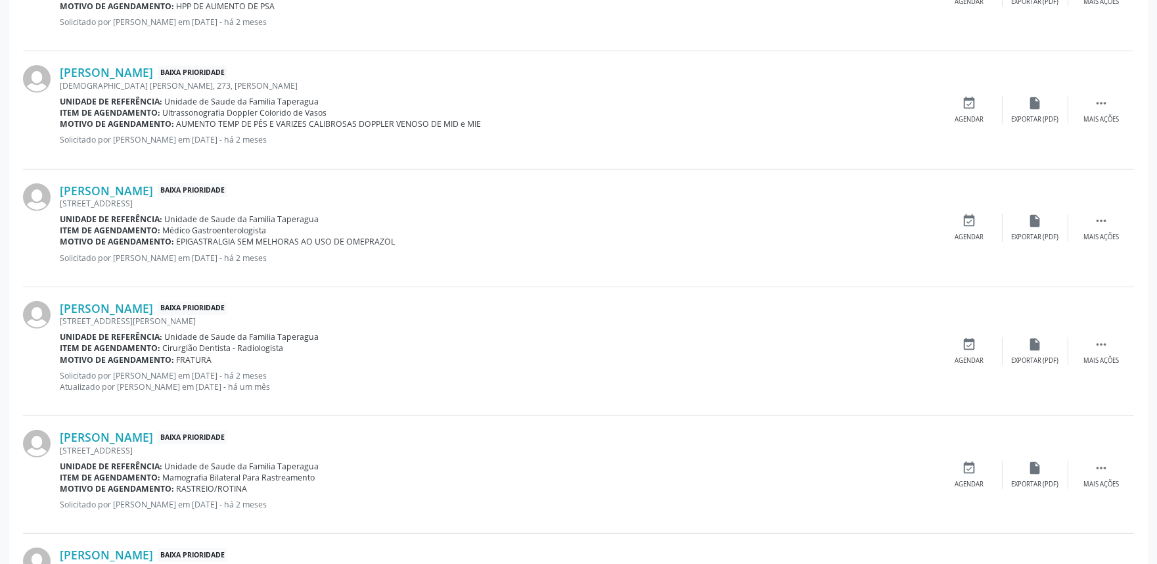
scroll to position [1729, 0]
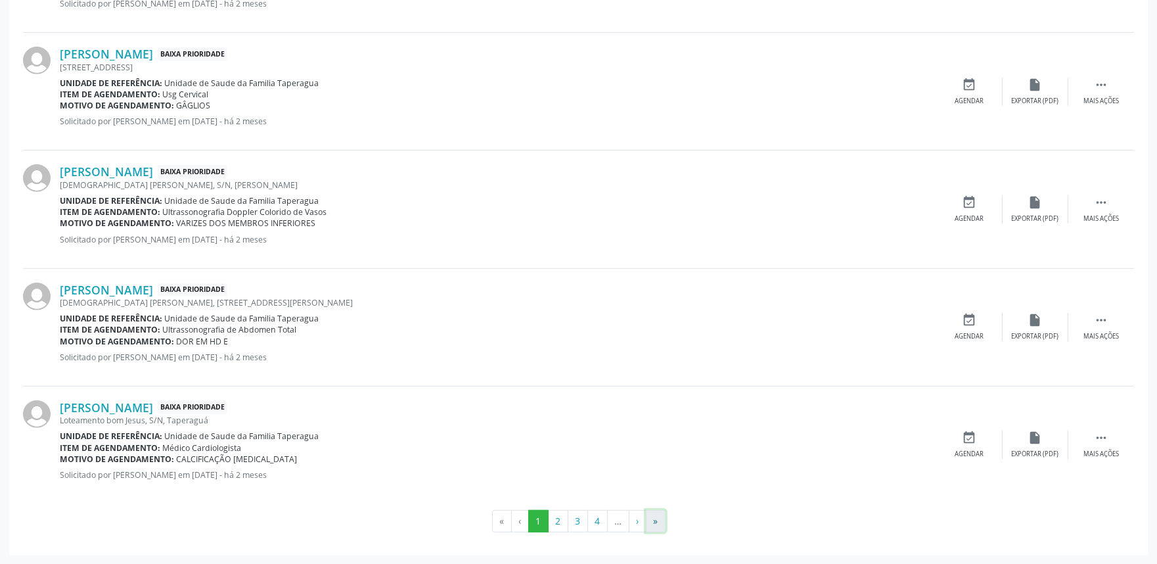
click at [659, 521] on button "»" at bounding box center [656, 521] width 20 height 22
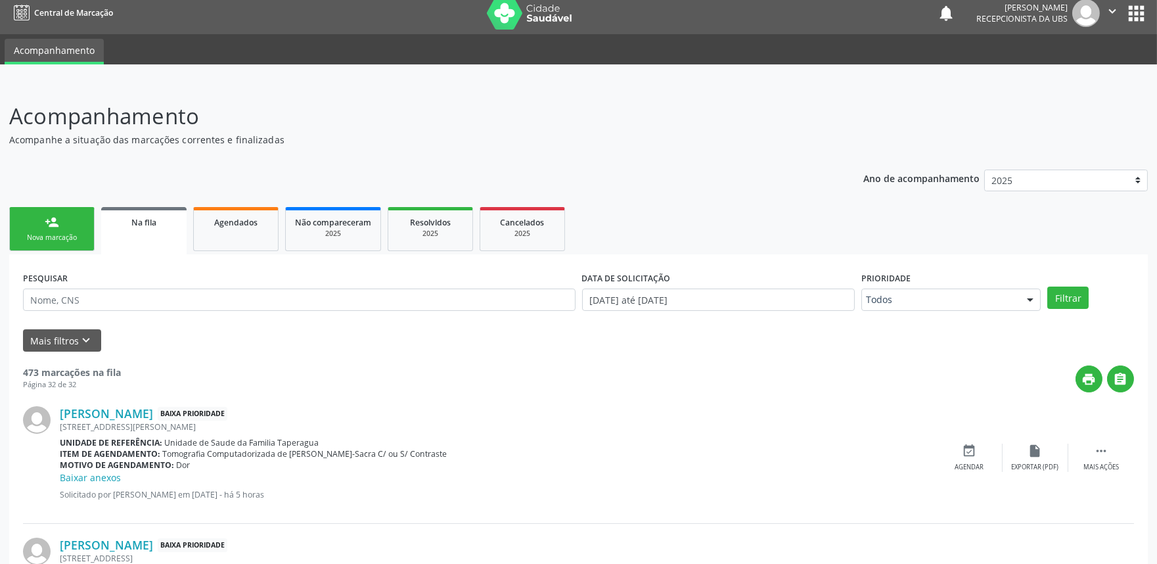
scroll to position [0, 0]
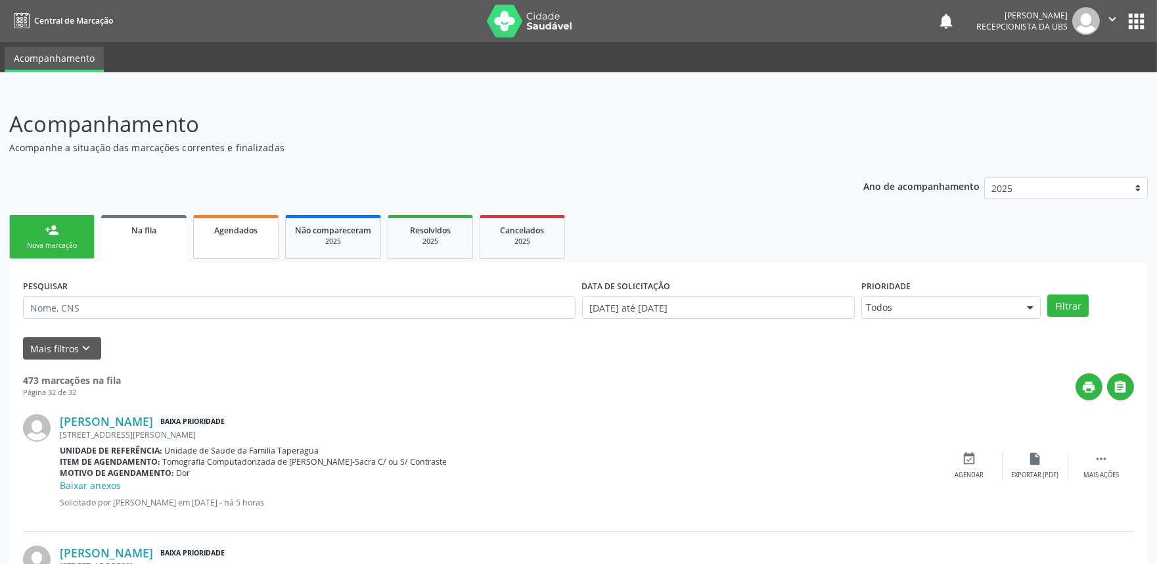
click at [258, 241] on link "Agendados" at bounding box center [235, 237] width 85 height 44
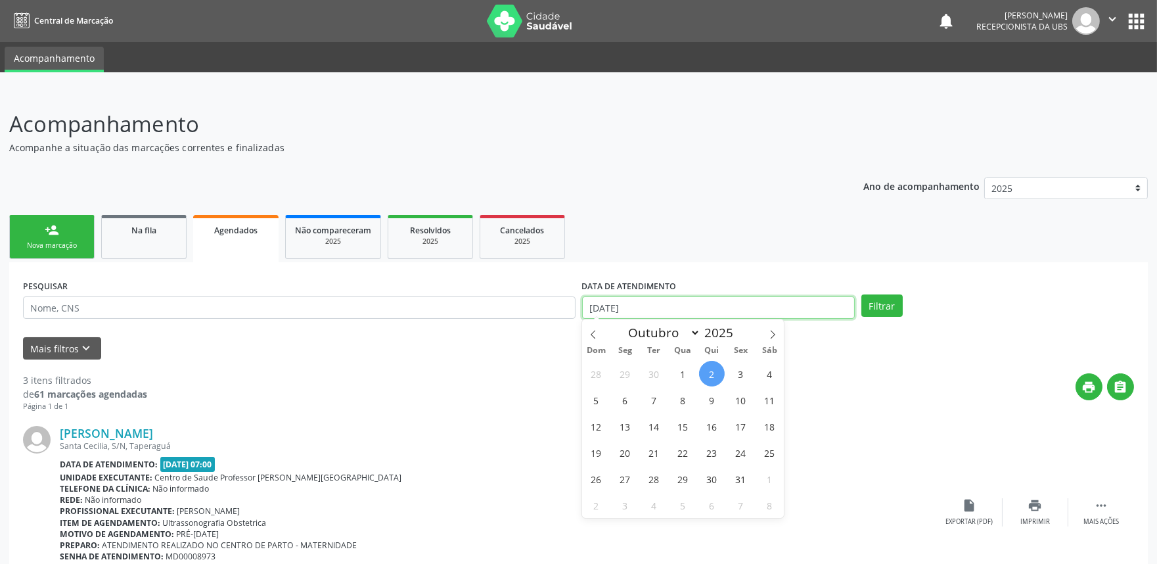
click at [691, 303] on input "[DATE]" at bounding box center [718, 307] width 273 height 22
click at [679, 379] on span "1" at bounding box center [683, 374] width 26 height 26
type input "[DATE]"
click at [768, 337] on icon at bounding box center [772, 334] width 9 height 9
select select "10"
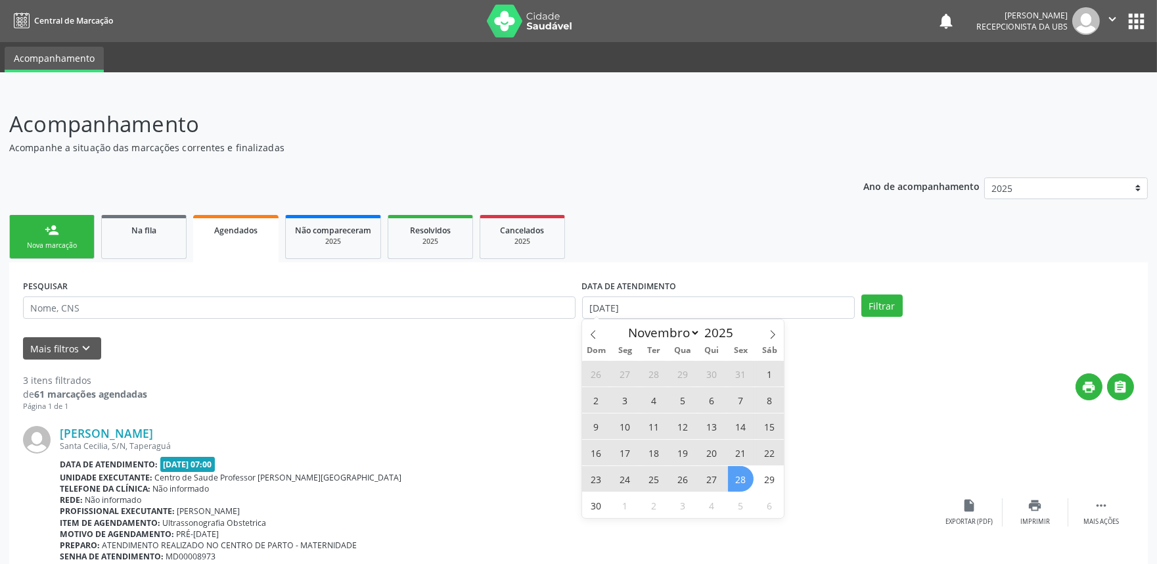
click at [747, 480] on span "28" at bounding box center [741, 479] width 26 height 26
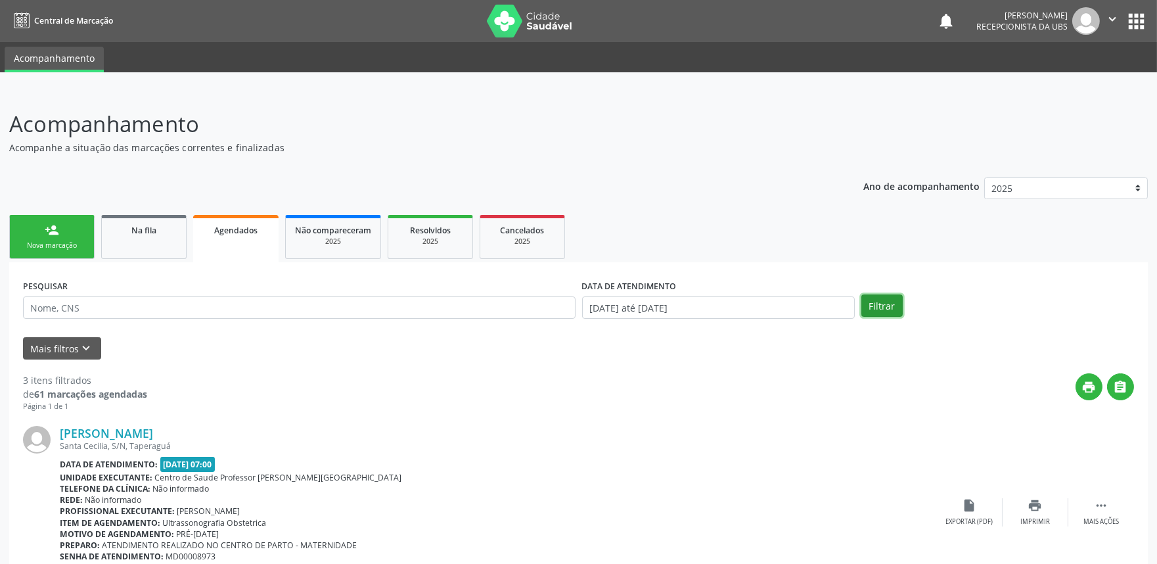
click at [887, 301] on button "Filtrar" at bounding box center [881, 305] width 41 height 22
click at [1105, 18] on icon "" at bounding box center [1112, 19] width 14 height 14
click at [1073, 76] on link "Sair" at bounding box center [1078, 80] width 91 height 18
